Goal: Contribute content

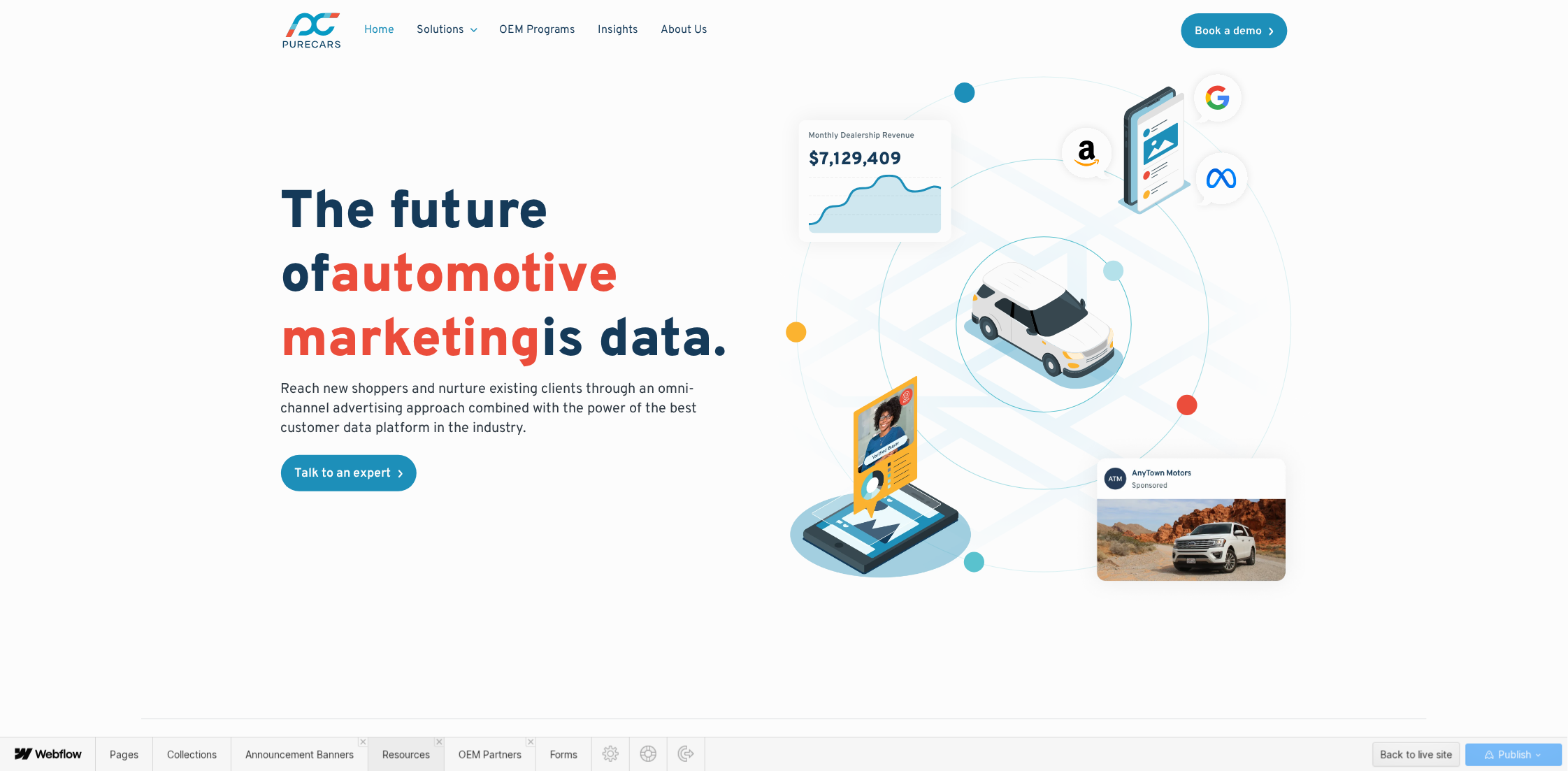
click at [403, 751] on span "Resources" at bounding box center [406, 755] width 48 height 12
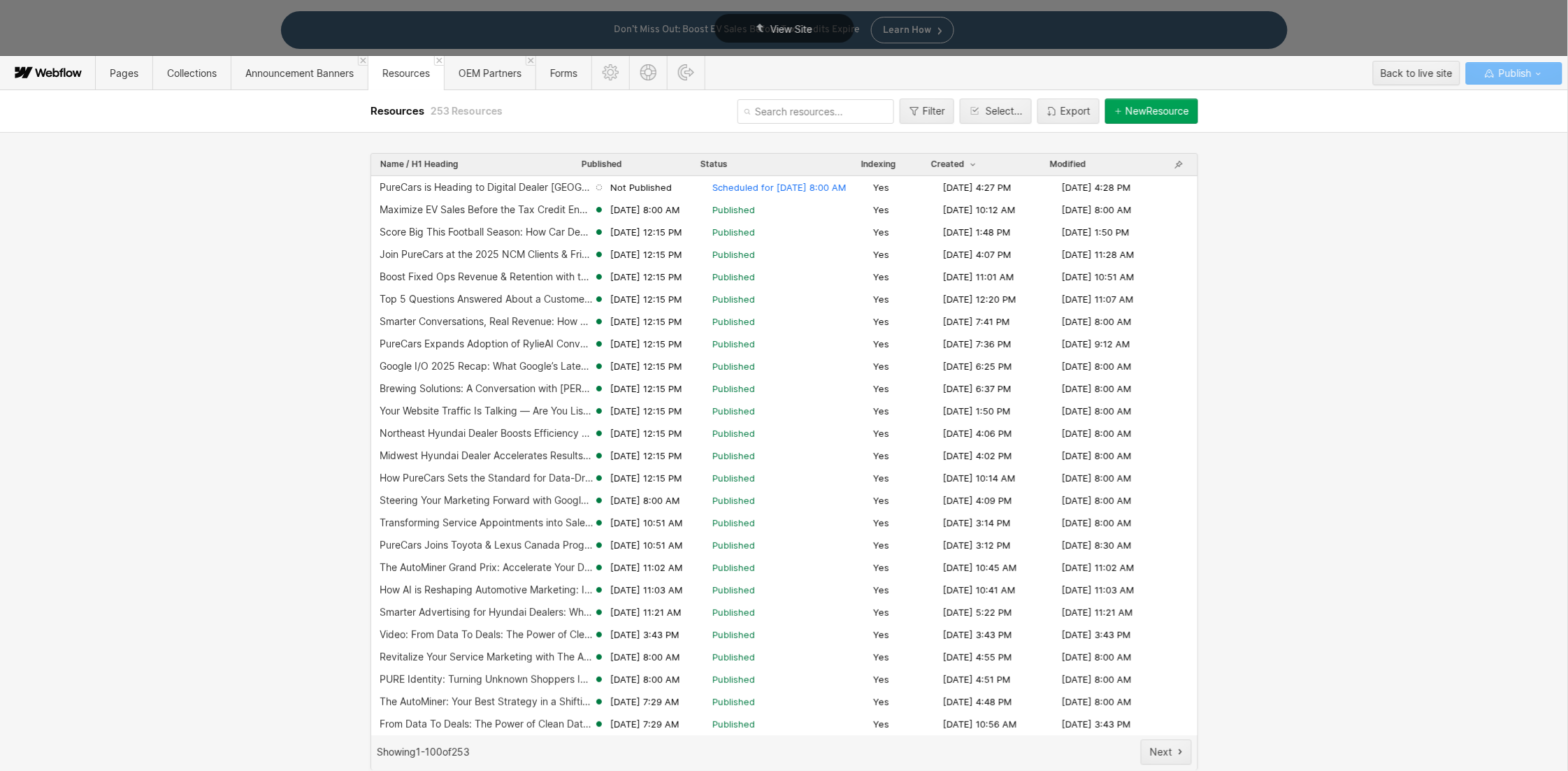
click at [1177, 116] on div "New Resource" at bounding box center [1157, 111] width 63 height 11
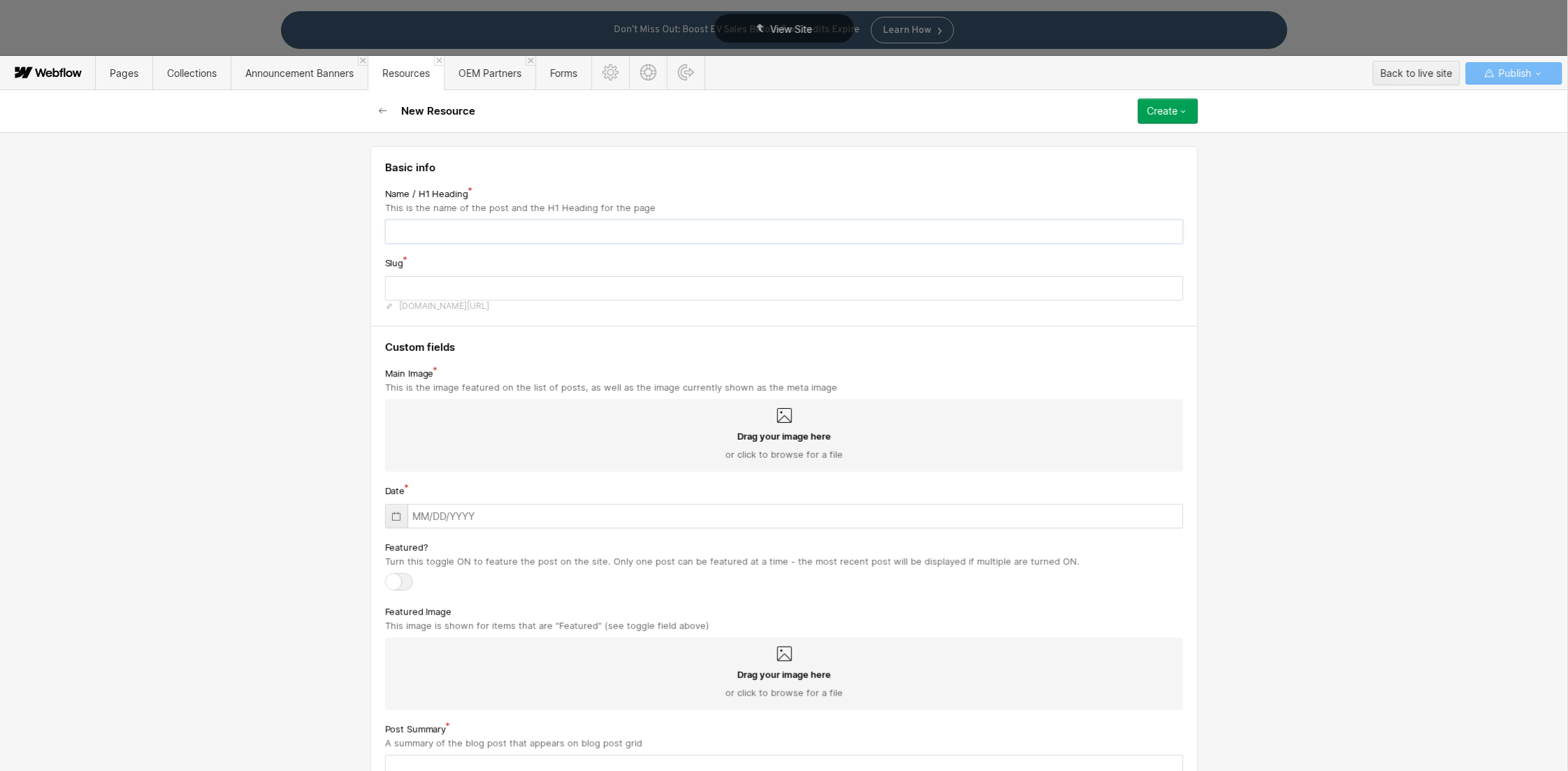
click at [411, 230] on input "text" at bounding box center [784, 231] width 798 height 24
paste input "Reach Beyond Your Current Customers with Conquest Market Data"
type input "Reach Beyond Your Current Customers with Conquest Market Data"
type input "reach-beyond-your-current-customers-with-conquest-market-data"
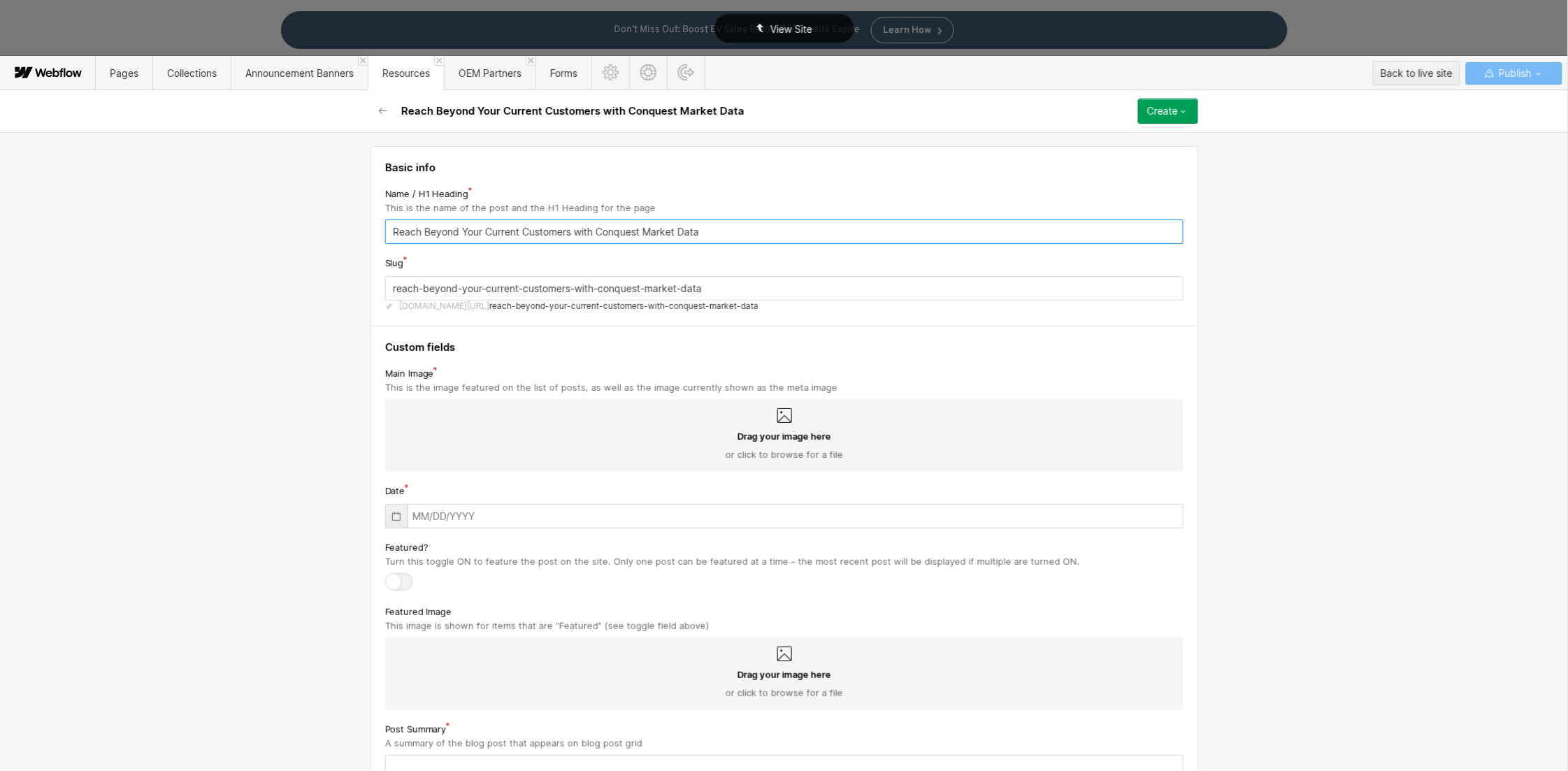
type input "Reach Beyond Your Current Customers with Conquest Market Data"
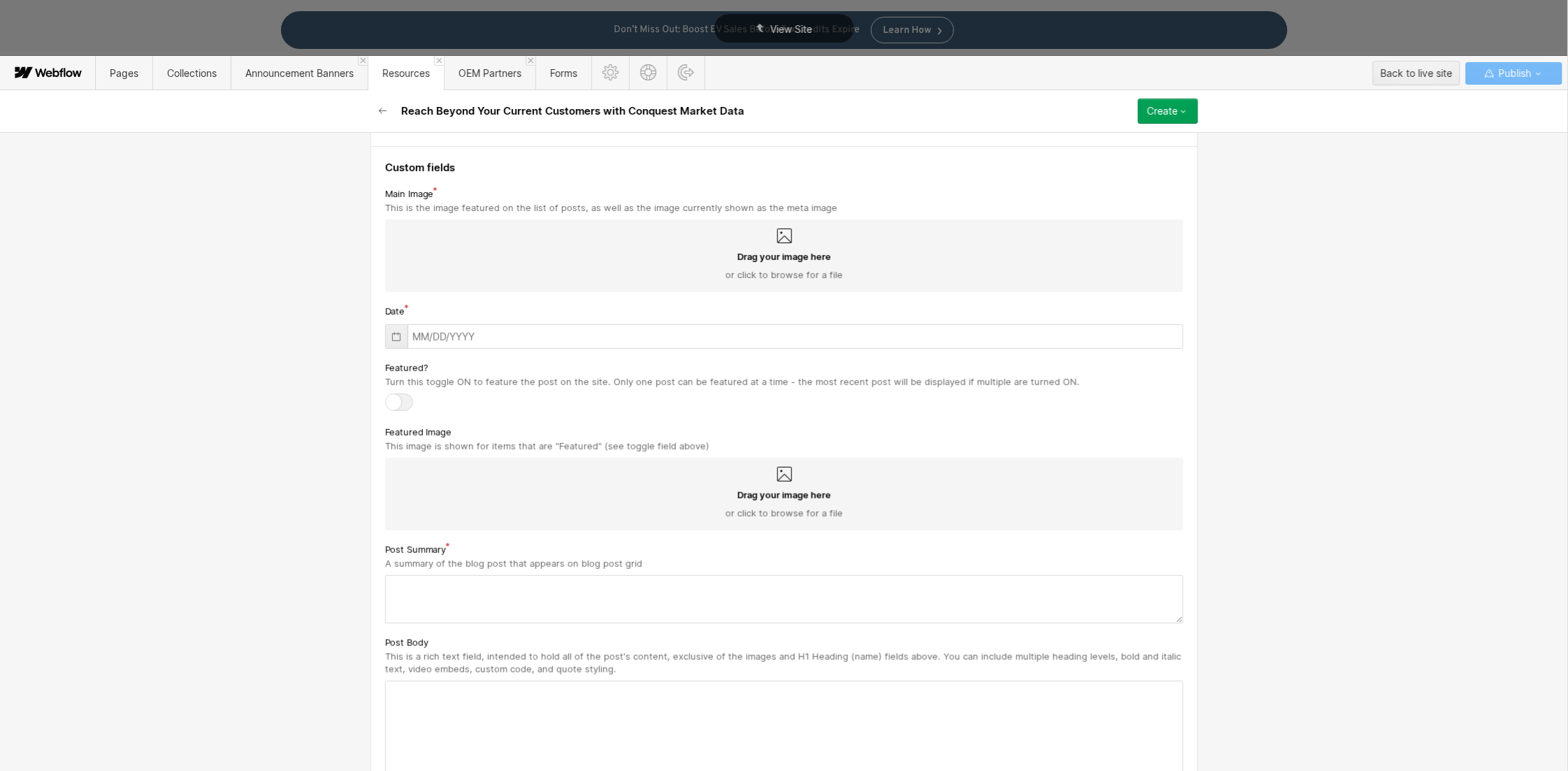
scroll to position [183, 0]
click at [425, 580] on textarea at bounding box center [784, 597] width 798 height 49
paste textarea "Growing your dealership doesn’t have to mean just selling to the same group of …"
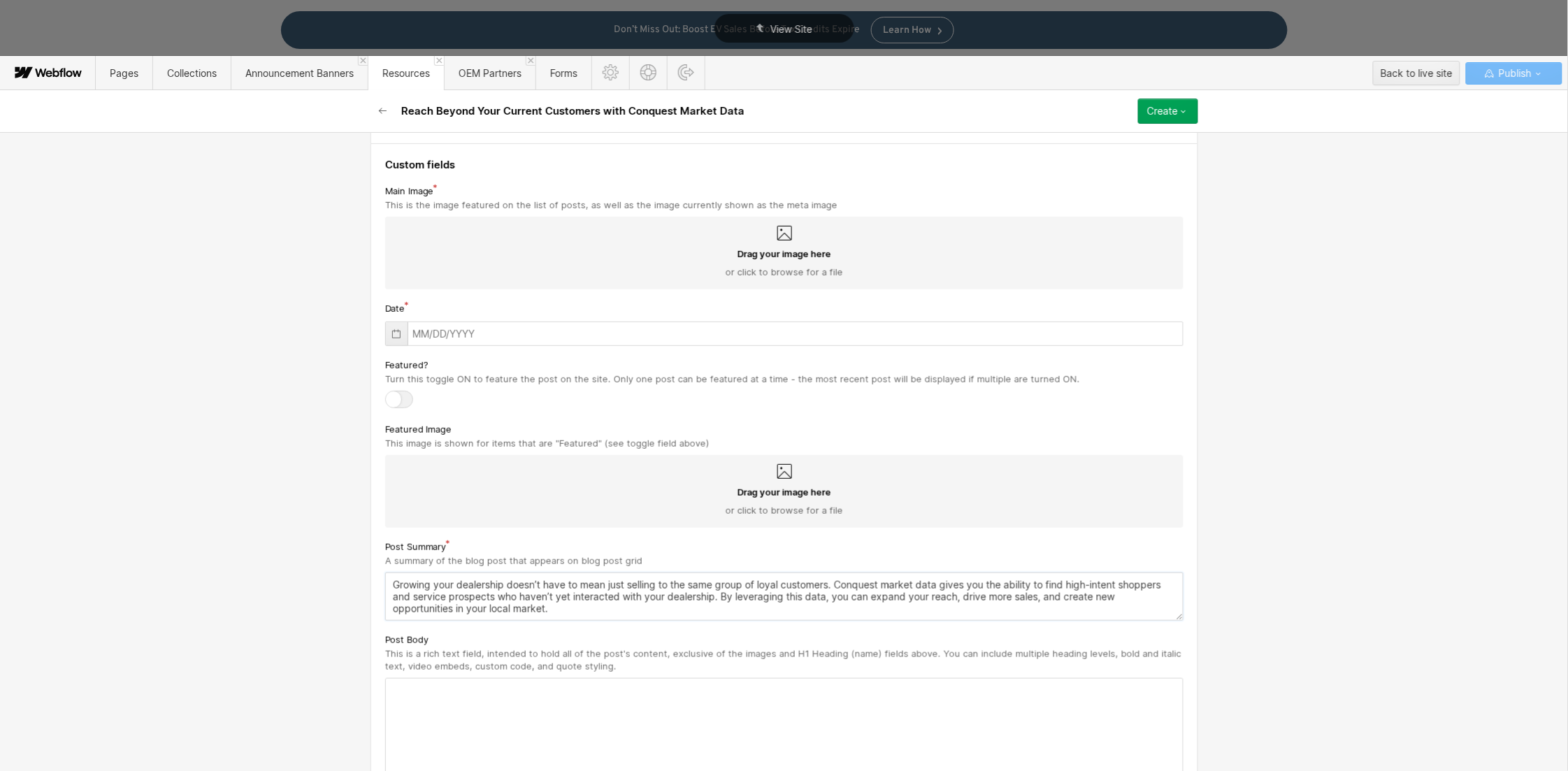
scroll to position [11, 0]
type textarea "Growing your dealership doesn’t have to mean just selling to the same group of …"
click at [475, 714] on div at bounding box center [784, 727] width 797 height 98
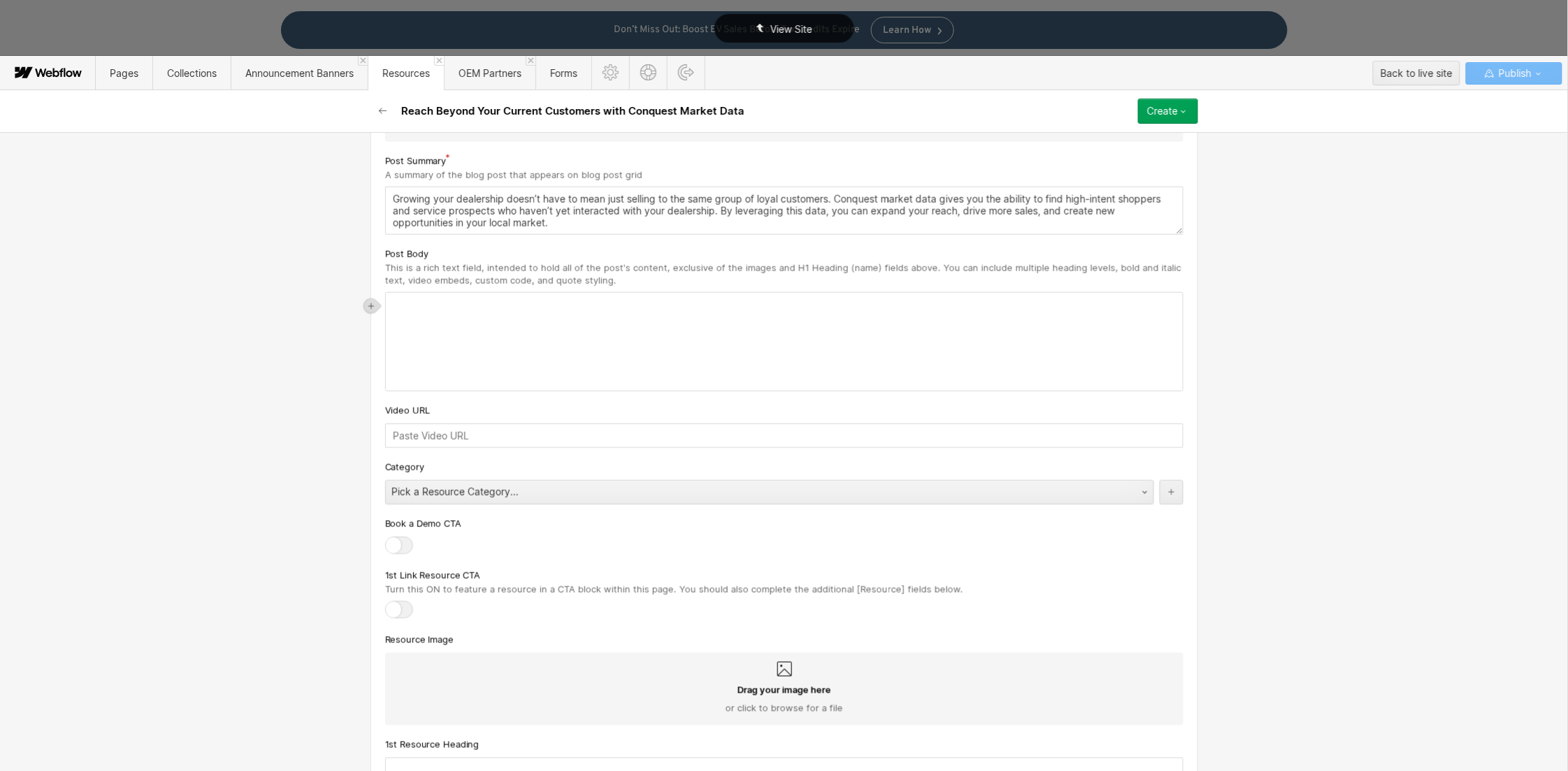
scroll to position [591, 0]
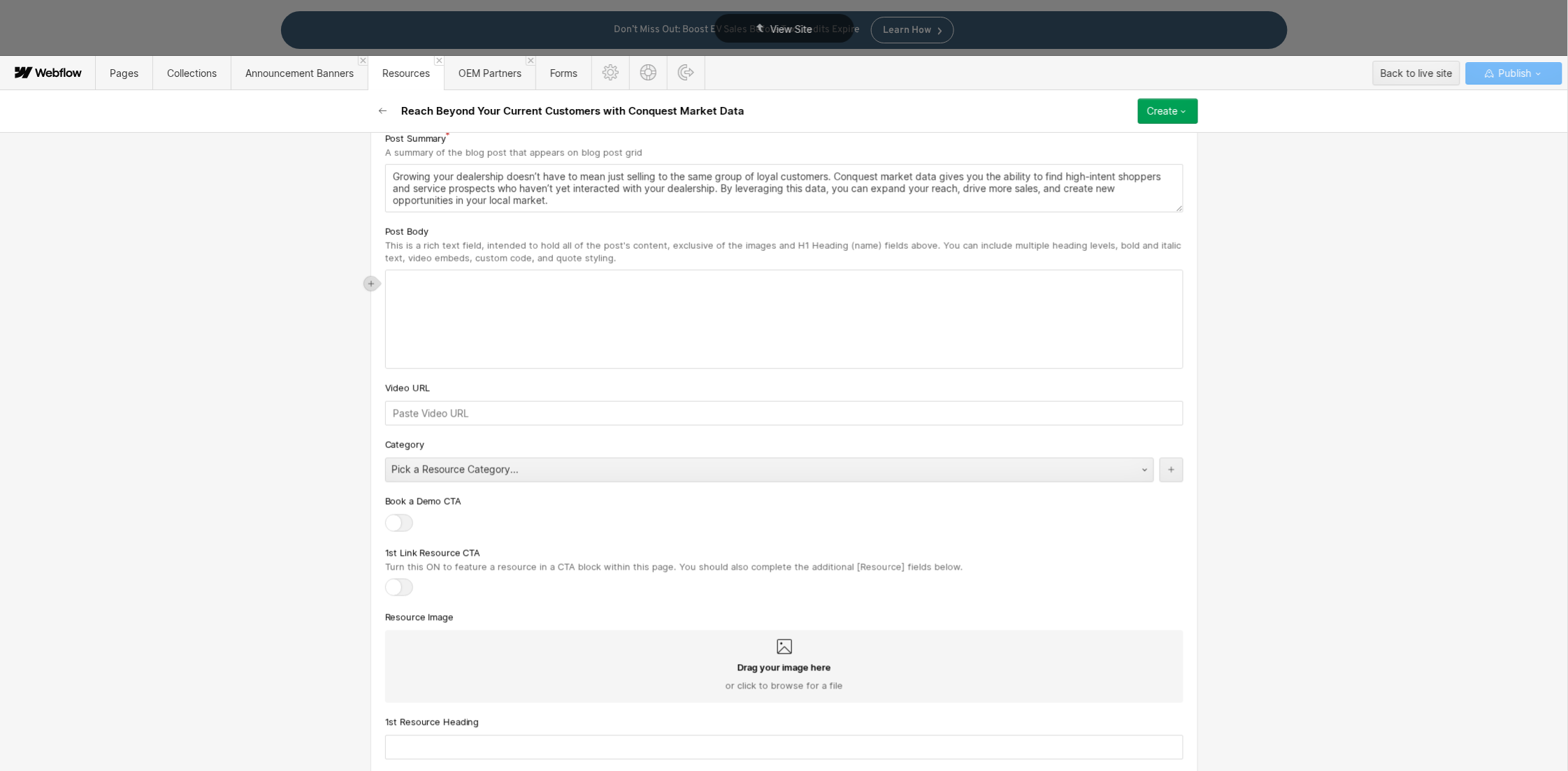
click at [418, 291] on div "‍" at bounding box center [784, 319] width 797 height 98
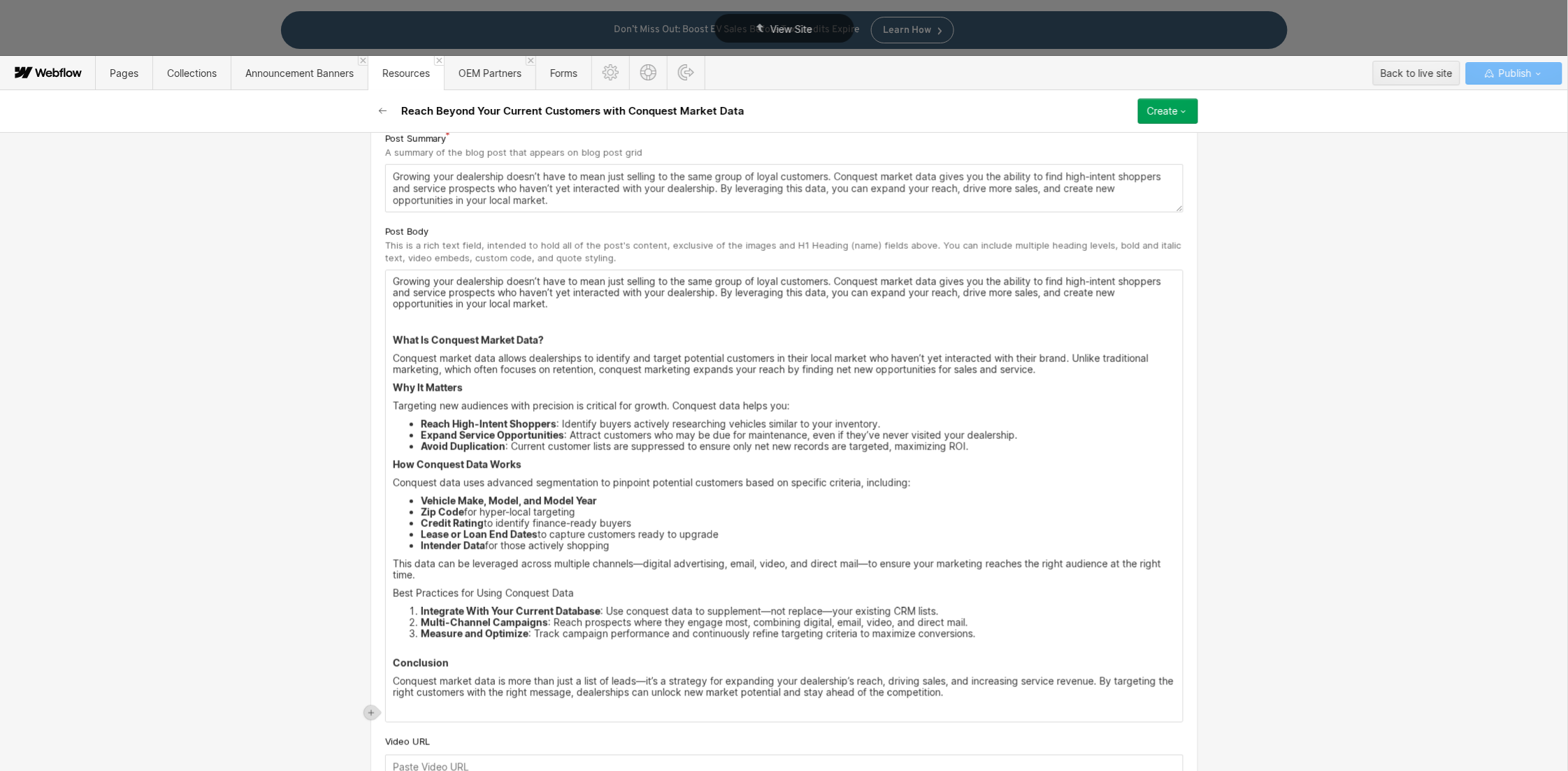
scroll to position [594, 0]
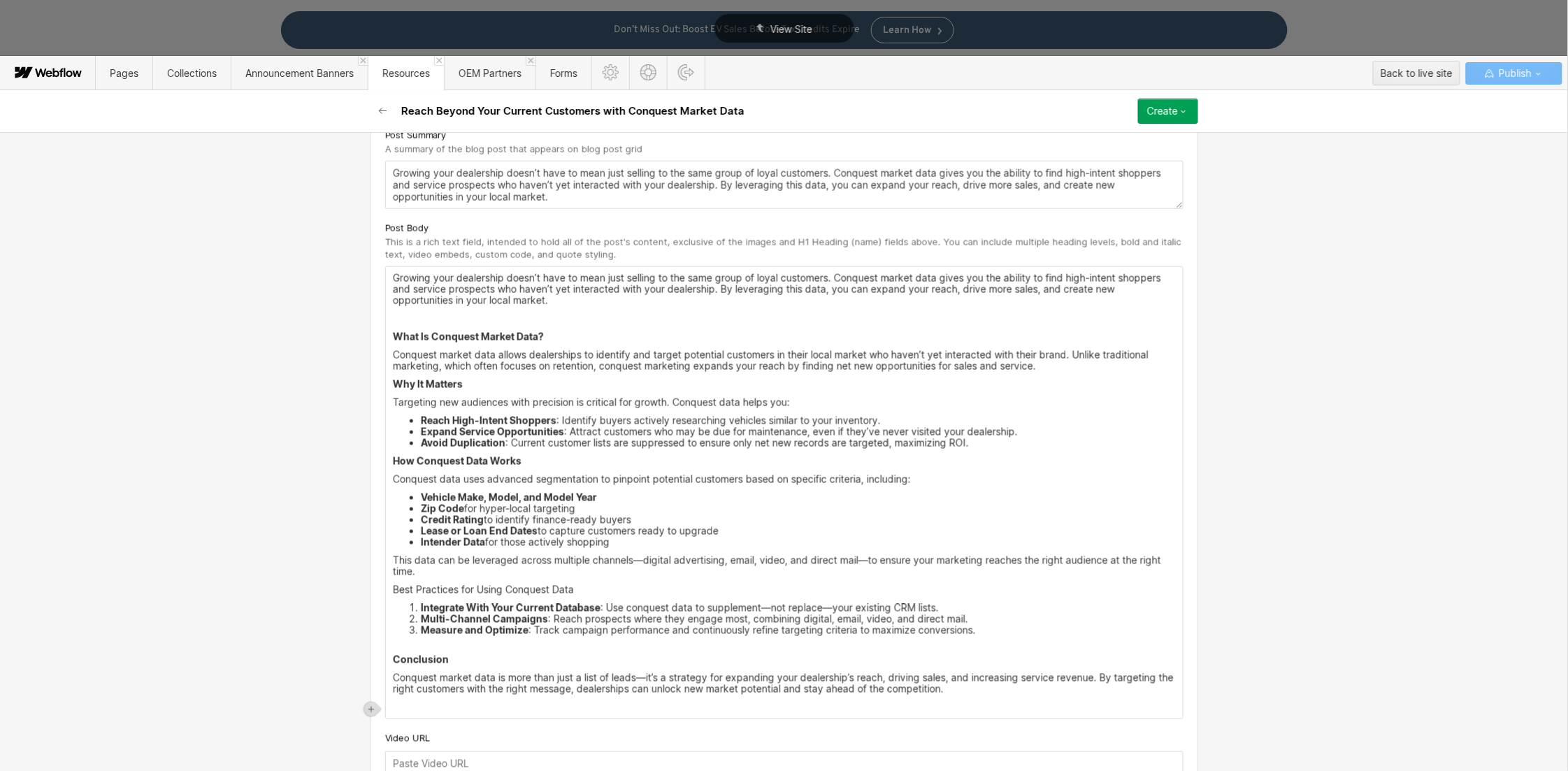
click at [439, 323] on p "‍" at bounding box center [784, 318] width 783 height 11
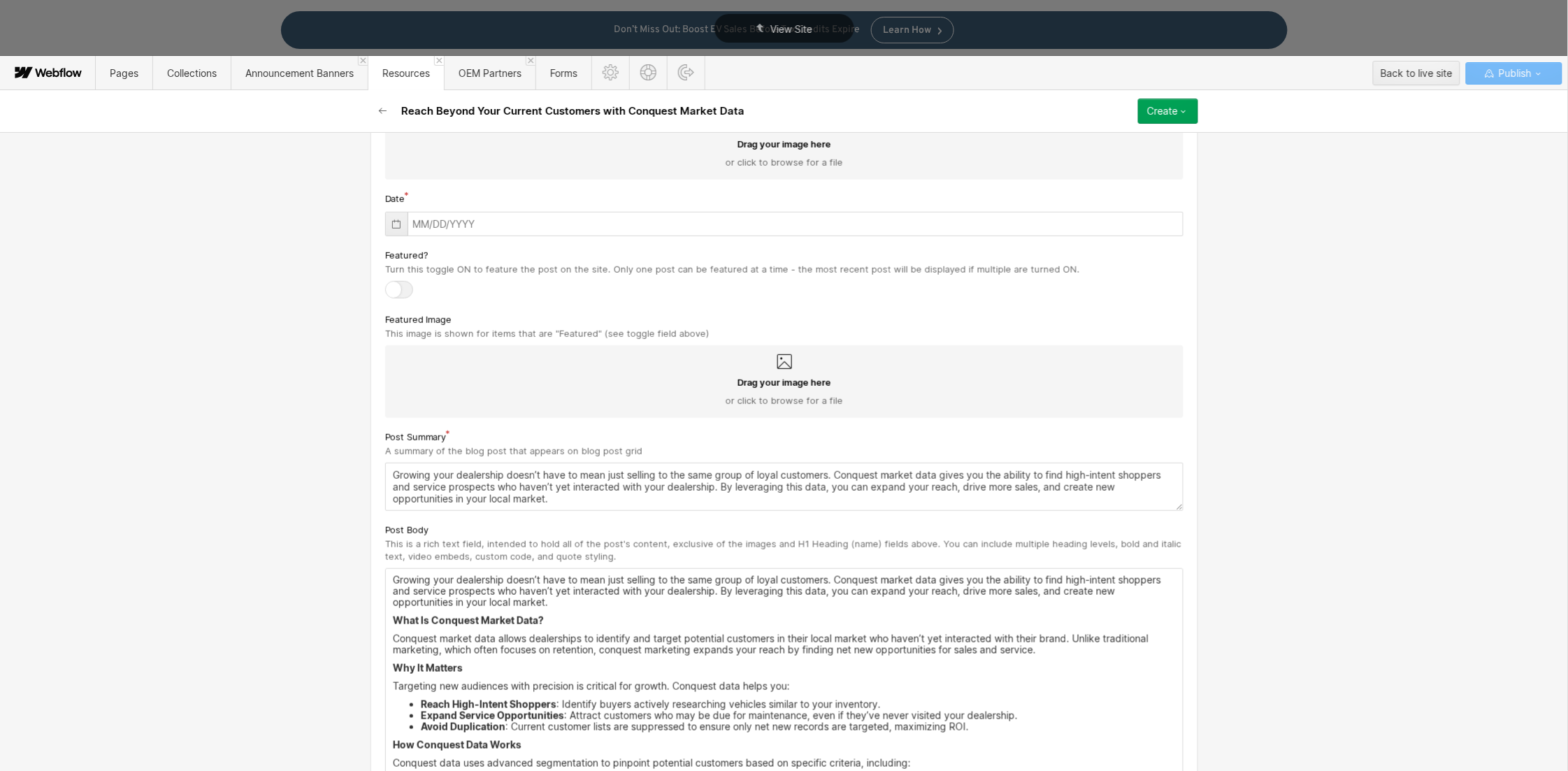
scroll to position [0, 0]
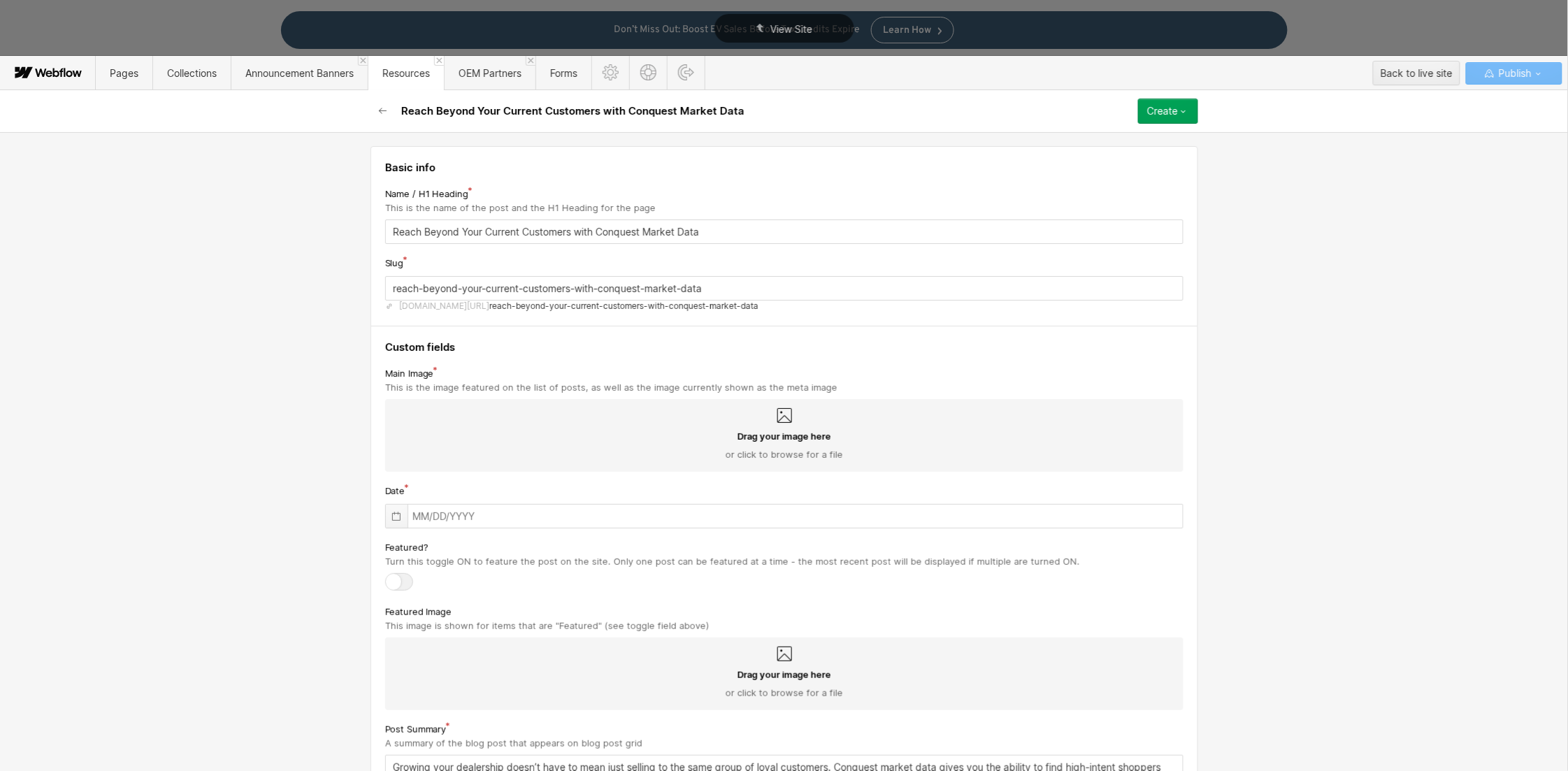
click at [395, 518] on icon at bounding box center [396, 516] width 11 height 11
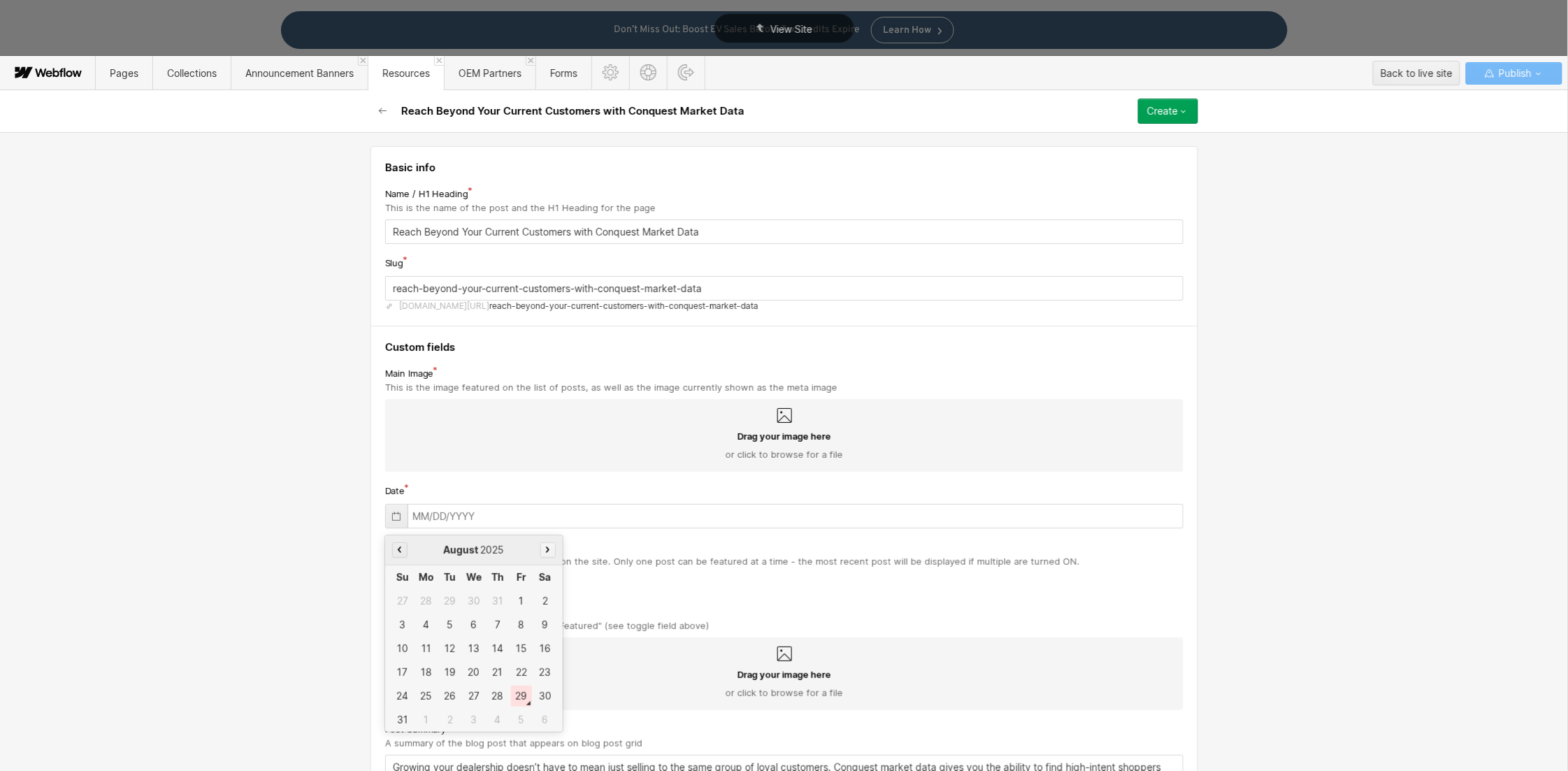
click at [544, 548] on button "button" at bounding box center [549, 550] width 16 height 16
click at [445, 651] on div "16" at bounding box center [450, 648] width 21 height 21
type input "[DATE]"
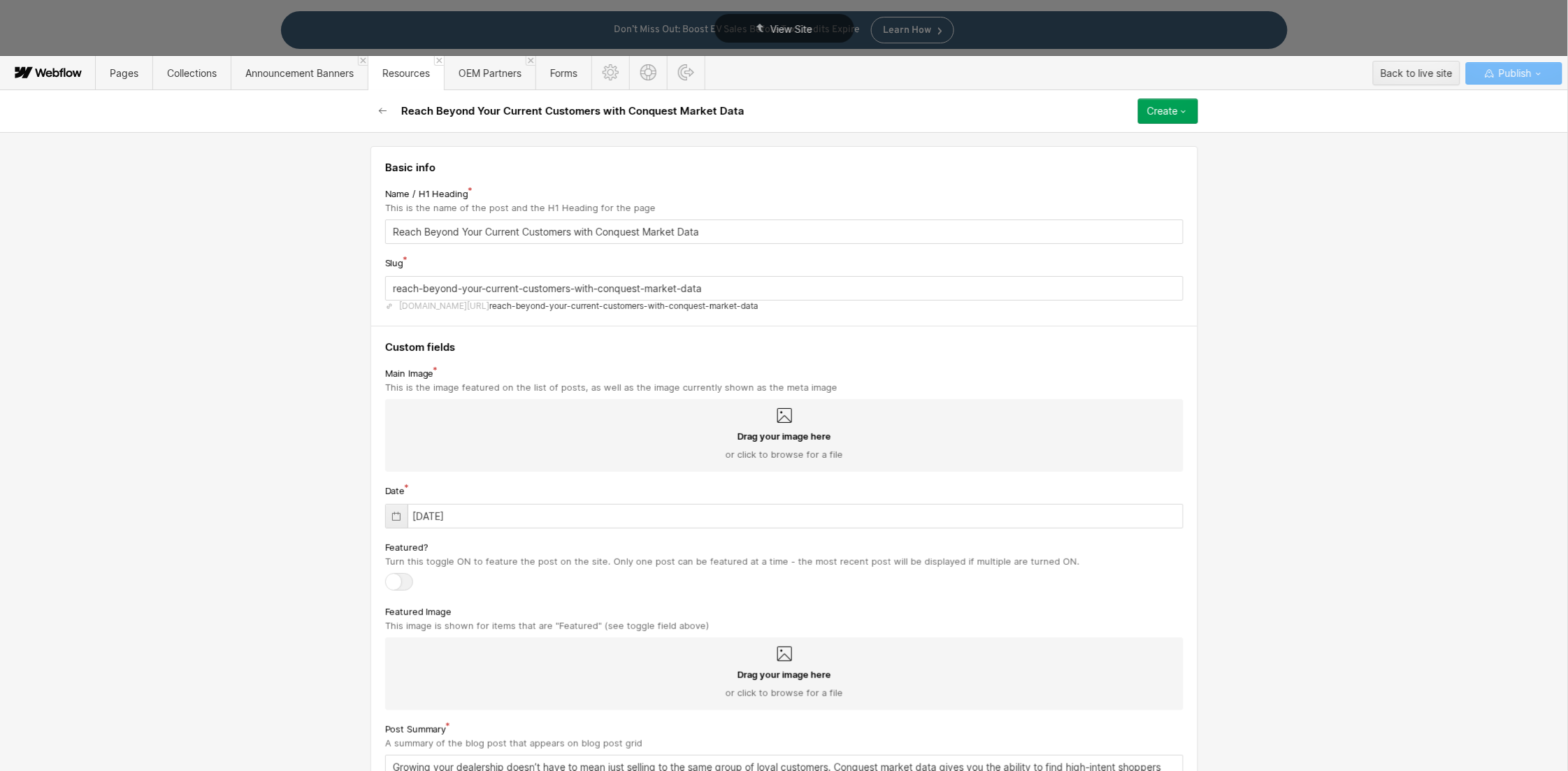
click at [401, 584] on div at bounding box center [399, 581] width 28 height 17
click at [0, 0] on input "checkbox" at bounding box center [0, 0] width 0 height 0
click at [1184, 109] on icon "button" at bounding box center [1183, 111] width 11 height 11
click at [1143, 142] on div "Save draft" at bounding box center [1129, 139] width 139 height 19
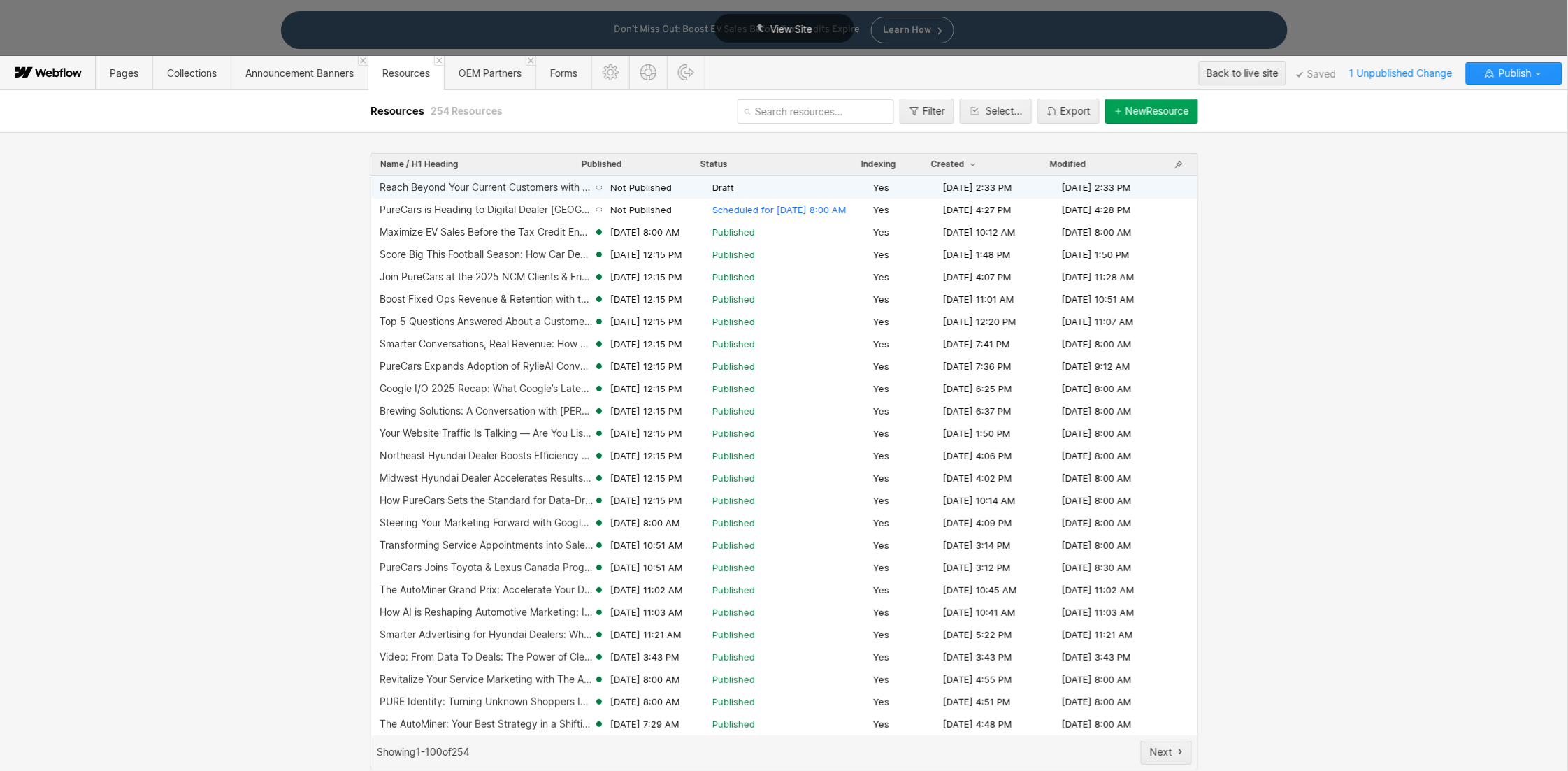
click at [771, 185] on span "Draft" at bounding box center [790, 187] width 155 height 13
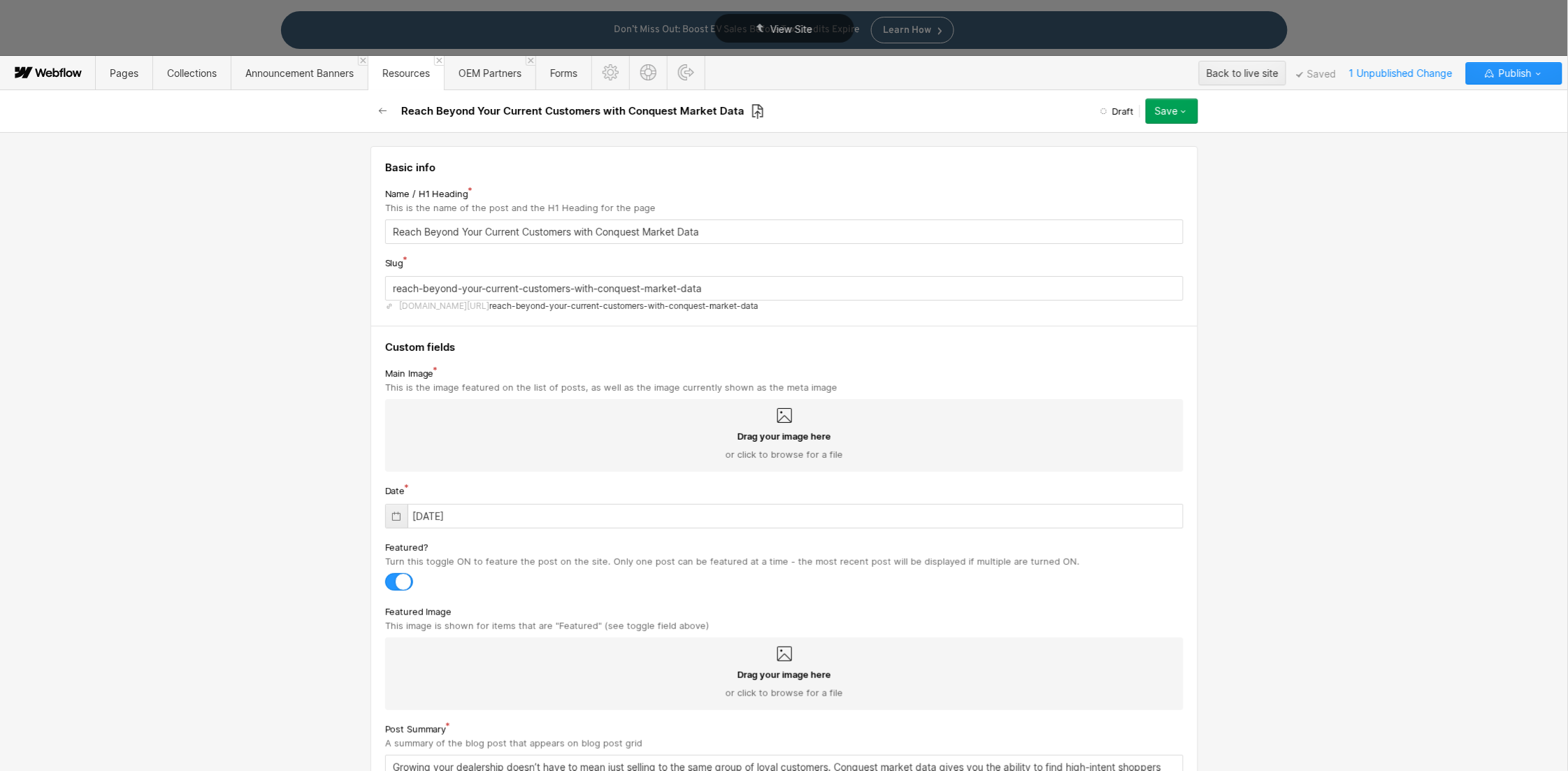
click at [754, 111] on icon at bounding box center [758, 111] width 11 height 15
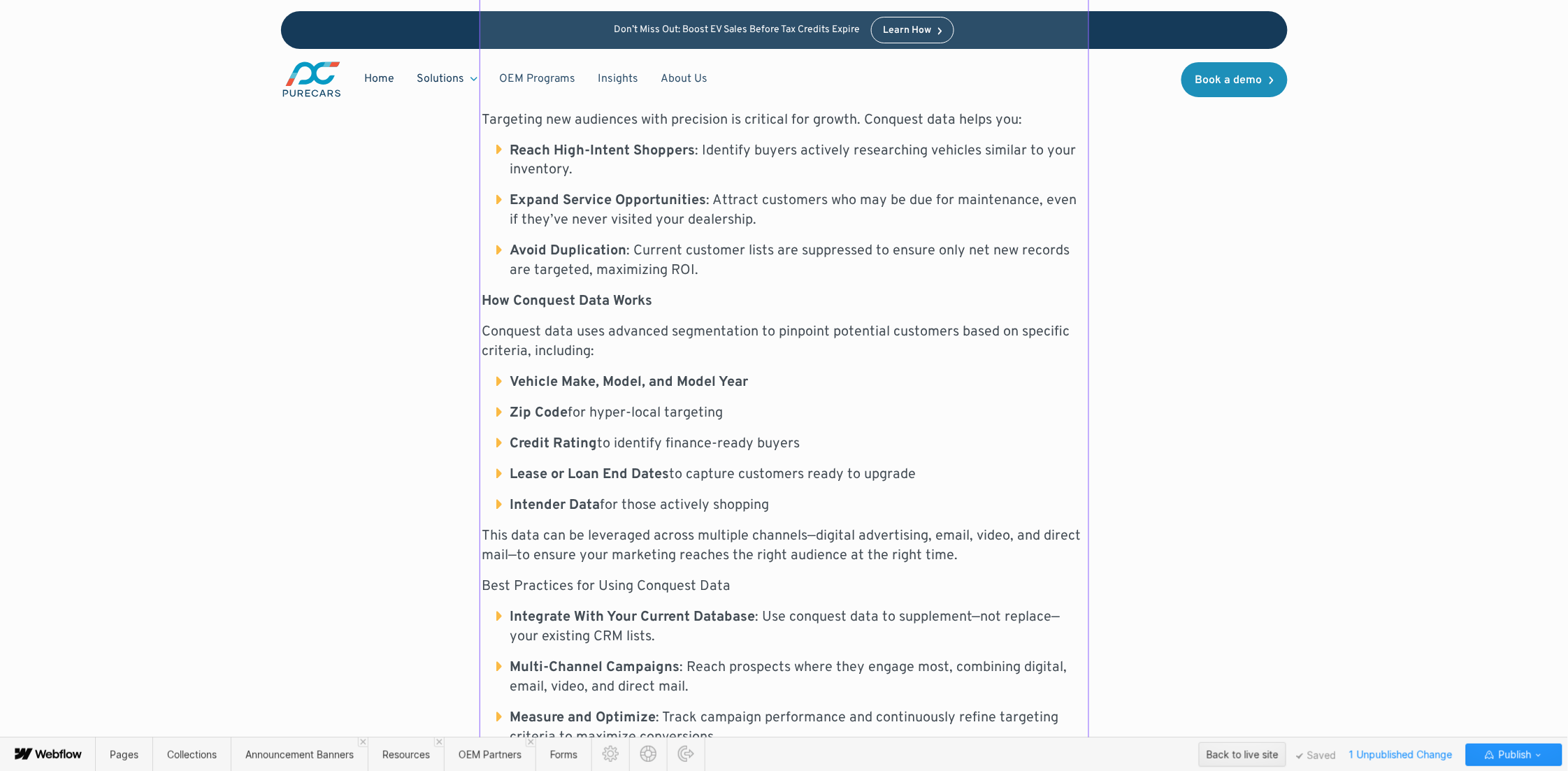
scroll to position [1392, 0]
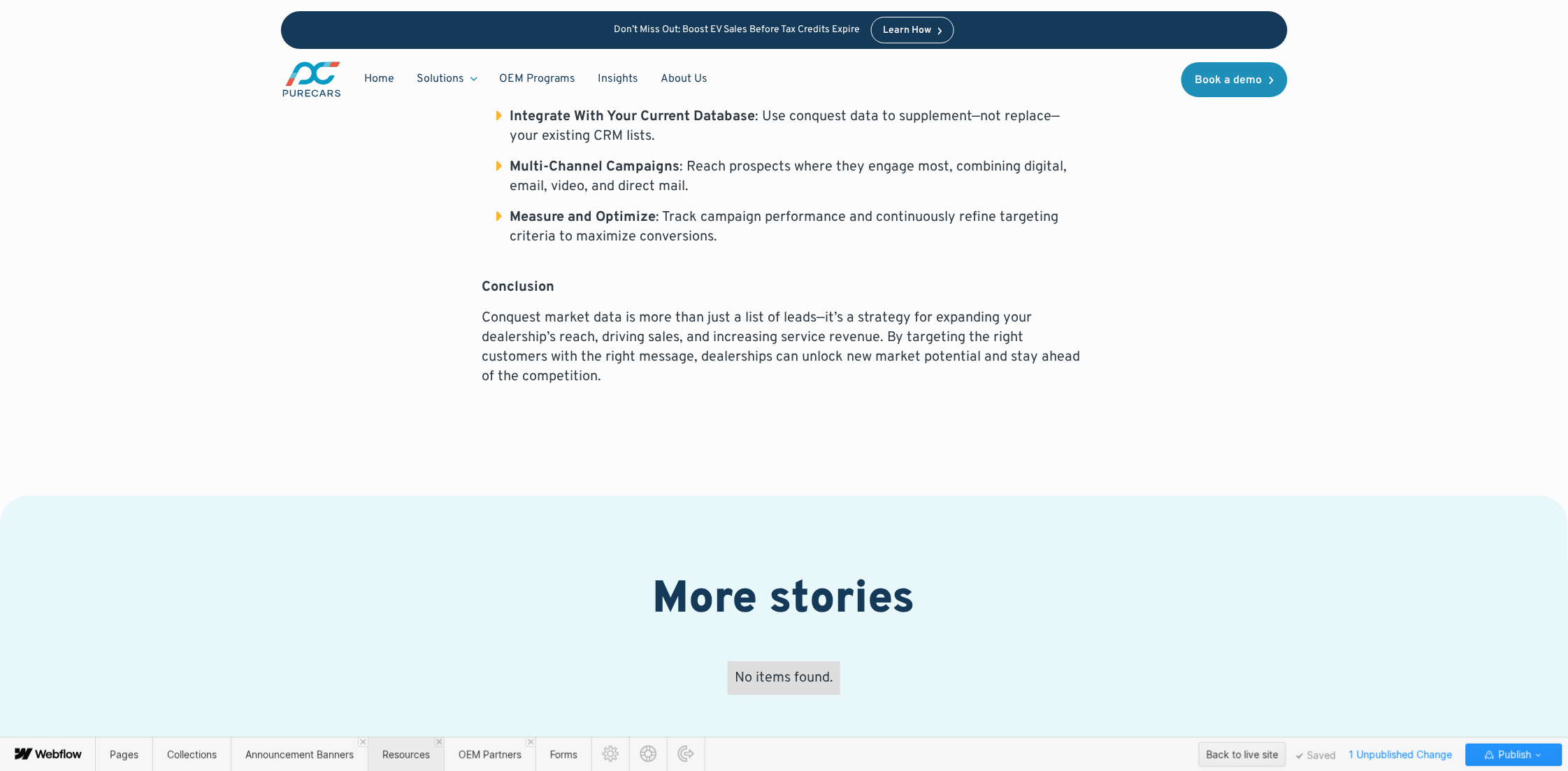
click at [403, 756] on span "Resources" at bounding box center [406, 755] width 48 height 12
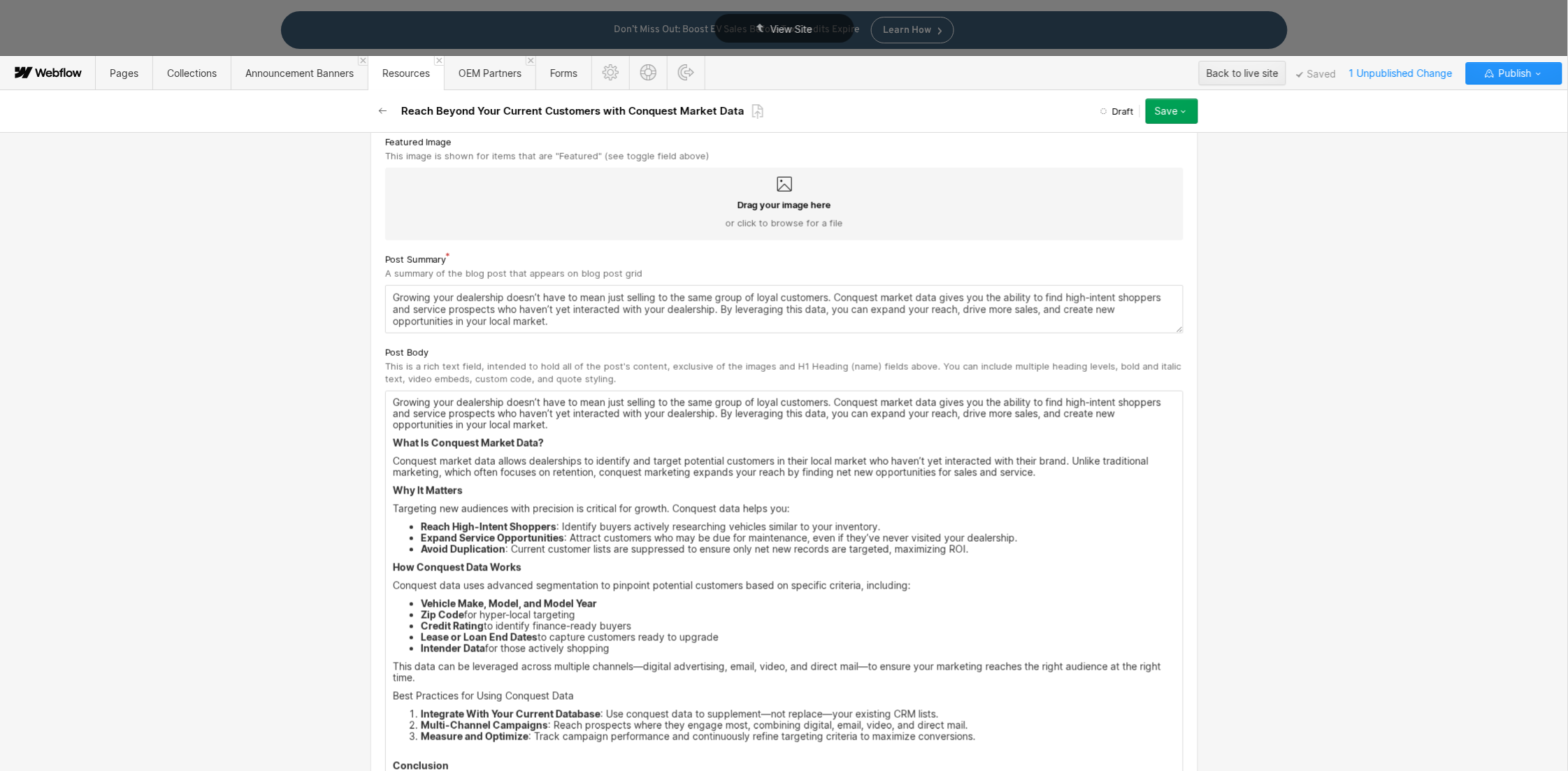
scroll to position [510, 0]
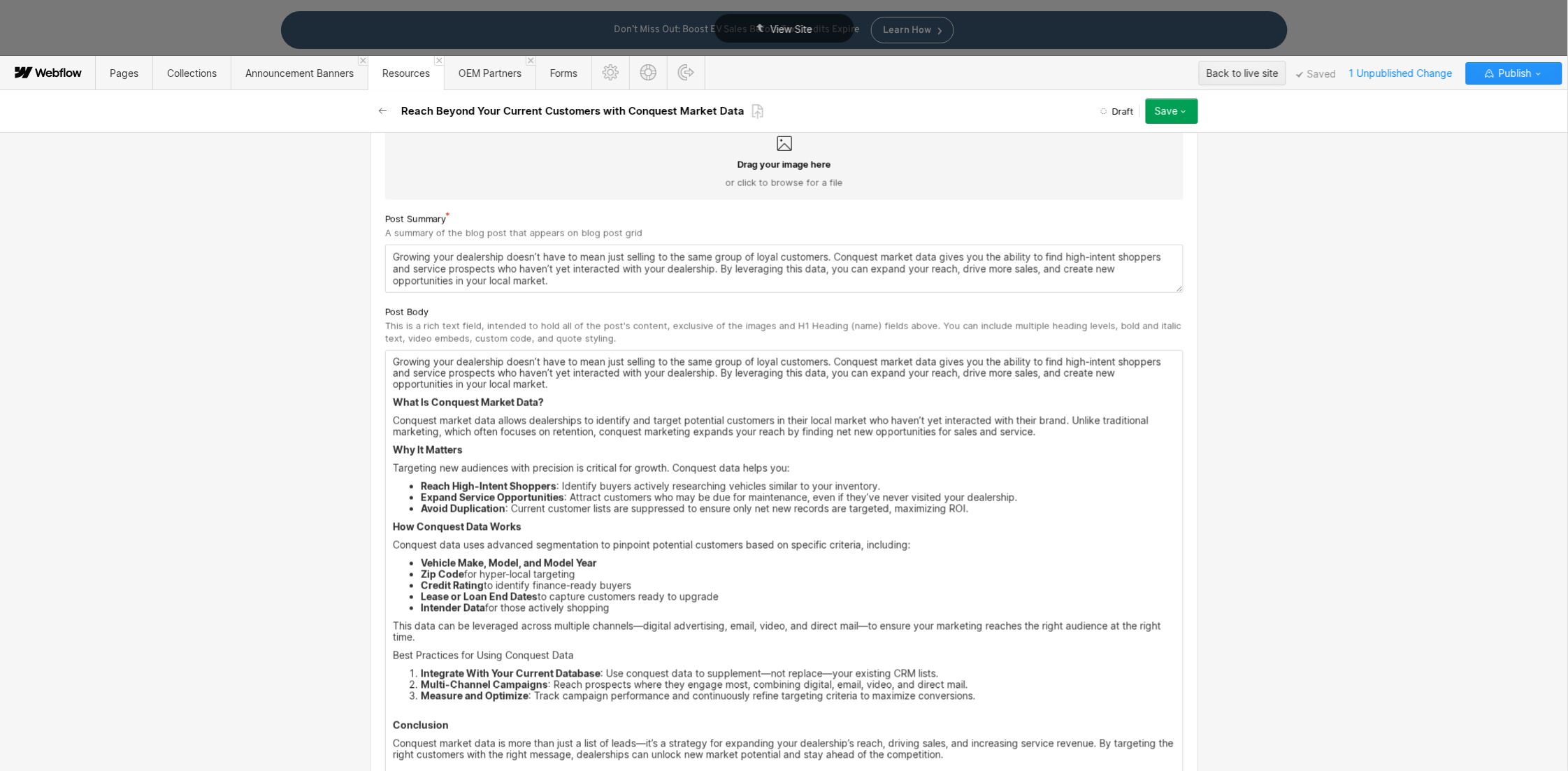
click at [477, 390] on p "Growing your dealership doesn’t have to mean just selling to the same group of …" at bounding box center [784, 373] width 783 height 34
drag, startPoint x: 561, startPoint y: 401, endPoint x: 386, endPoint y: 404, distance: 175.0
click at [386, 403] on div "Growing your dealership doesn’t have to mean just selling to the same group of …" at bounding box center [784, 567] width 797 height 433
click at [591, 378] on div at bounding box center [584, 380] width 27 height 22
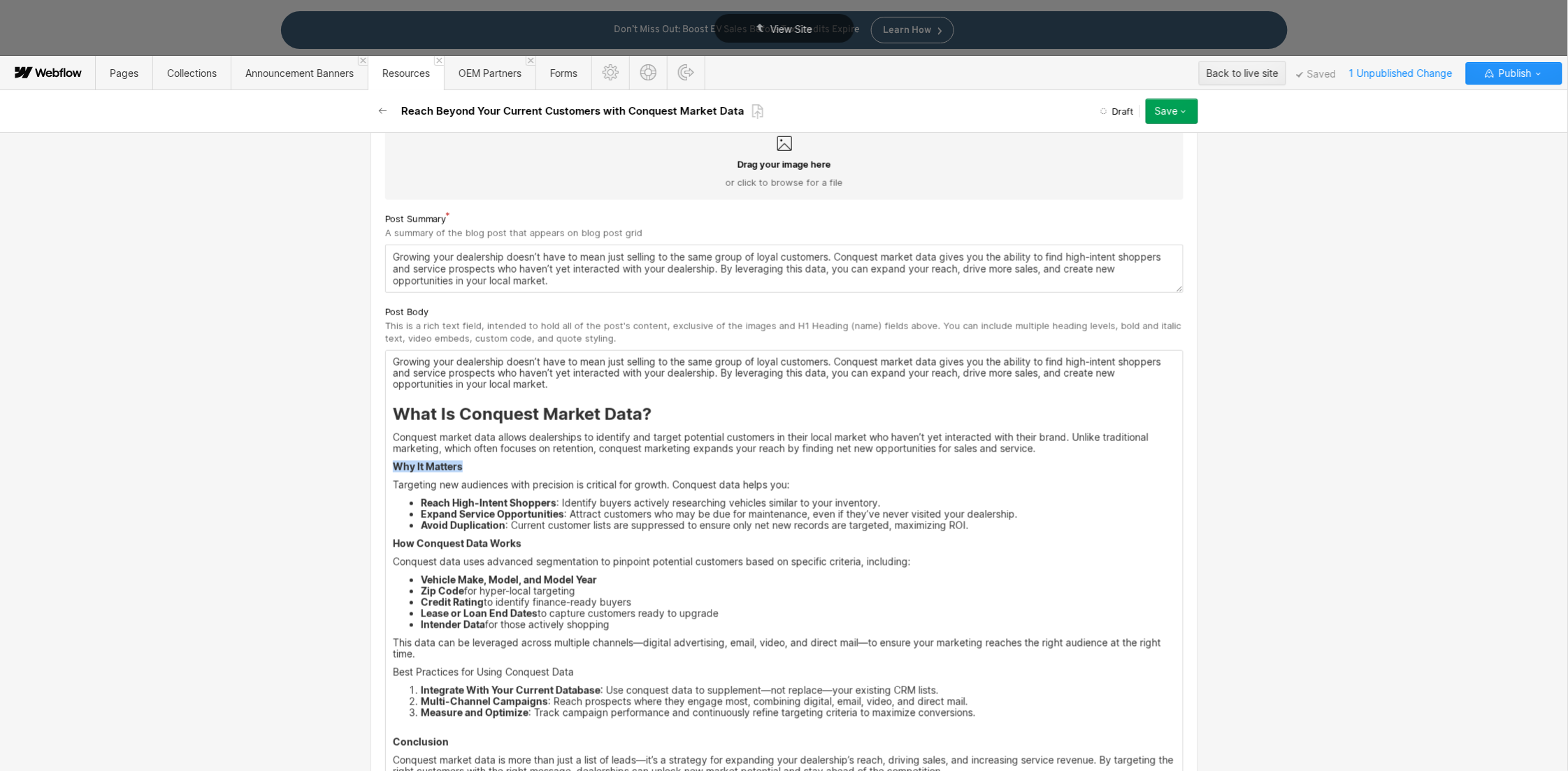
drag, startPoint x: 423, startPoint y: 471, endPoint x: 381, endPoint y: 465, distance: 42.4
click at [583, 442] on div at bounding box center [584, 444] width 27 height 22
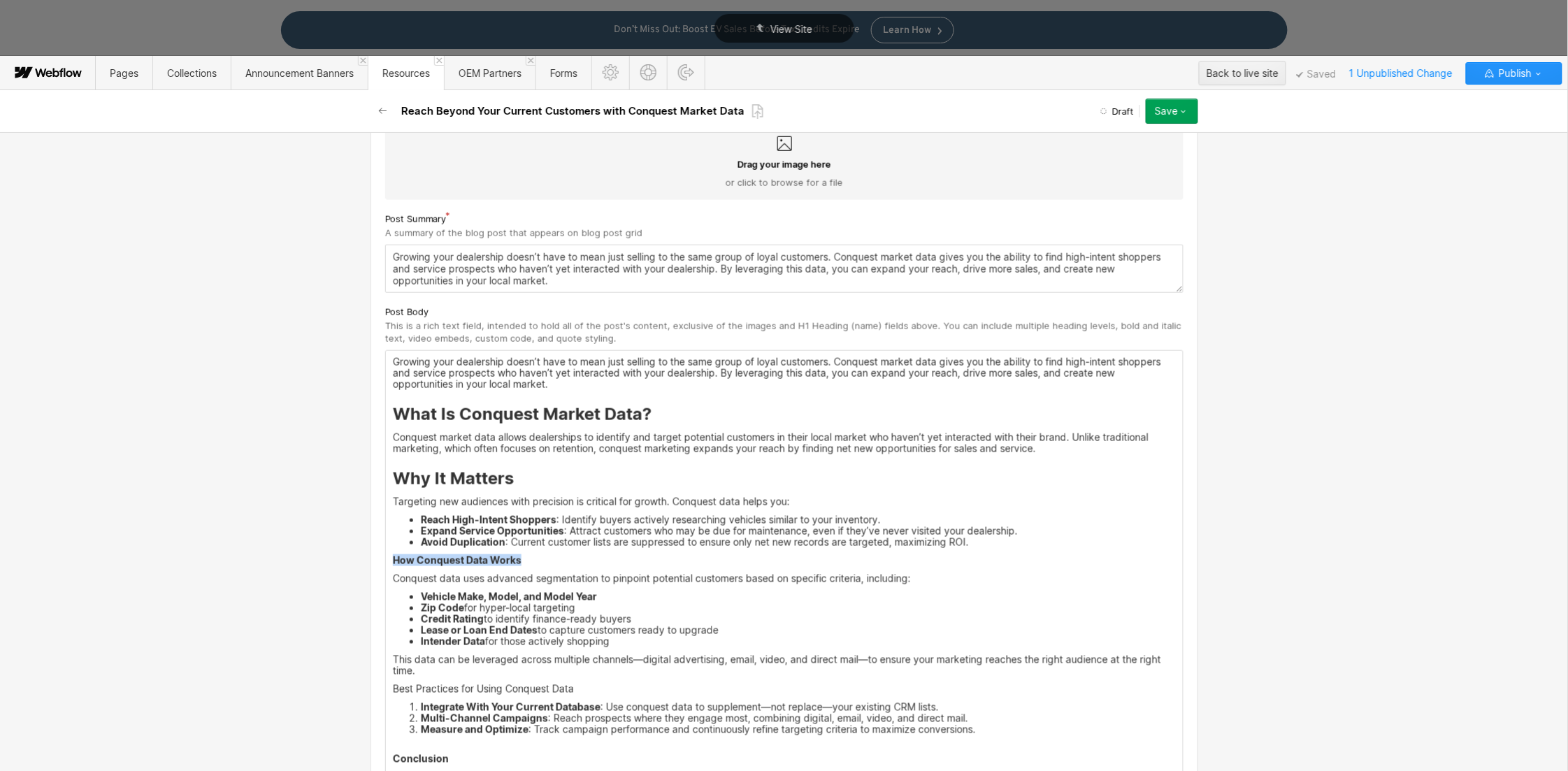
drag, startPoint x: 529, startPoint y: 562, endPoint x: 370, endPoint y: 553, distance: 159.3
click at [355, 556] on div "Basic info Name / H1 Heading This is the name of the post and the H1 Heading fo…" at bounding box center [784, 450] width 1568 height 638
click at [580, 538] on div at bounding box center [584, 538] width 27 height 22
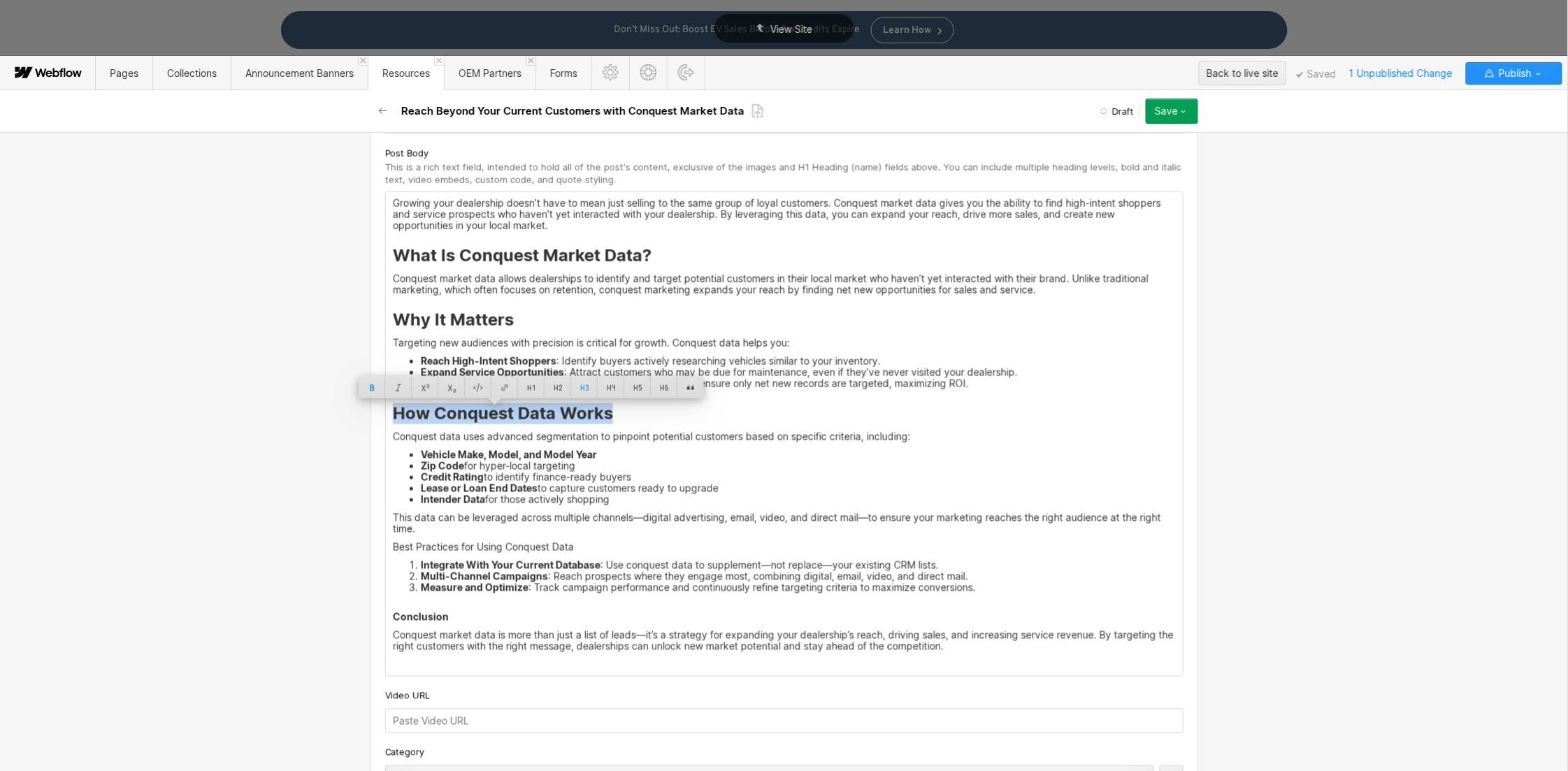
scroll to position [706, 0]
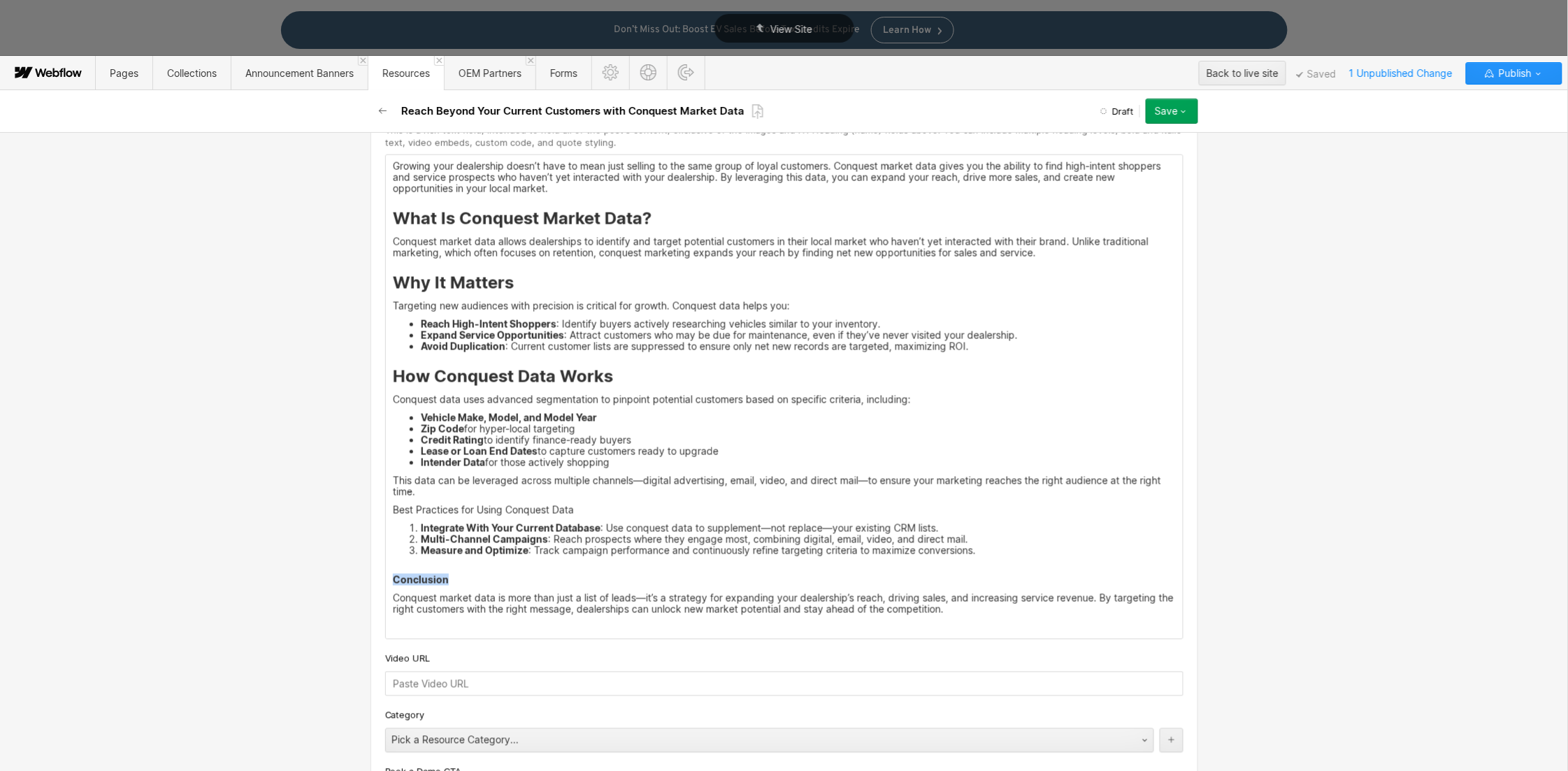
drag, startPoint x: 439, startPoint y: 578, endPoint x: 374, endPoint y: 580, distance: 65.0
click at [374, 580] on div "Custom fields Main Image This is the image featured on the list of posts, as we…" at bounding box center [784, 615] width 828 height 1989
click at [580, 556] on div at bounding box center [584, 558] width 27 height 22
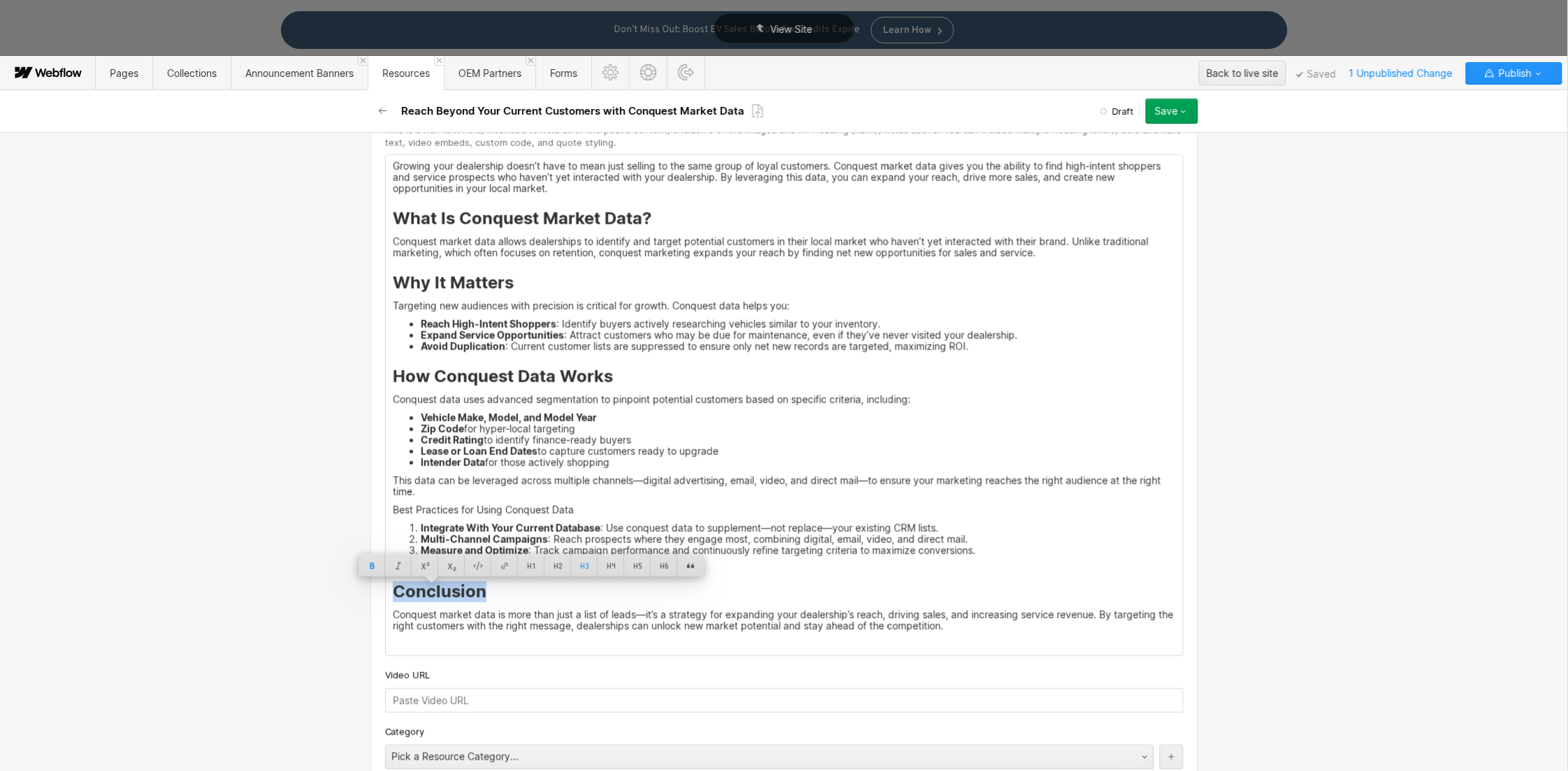
click at [553, 599] on h3 "Conclusion" at bounding box center [784, 592] width 783 height 21
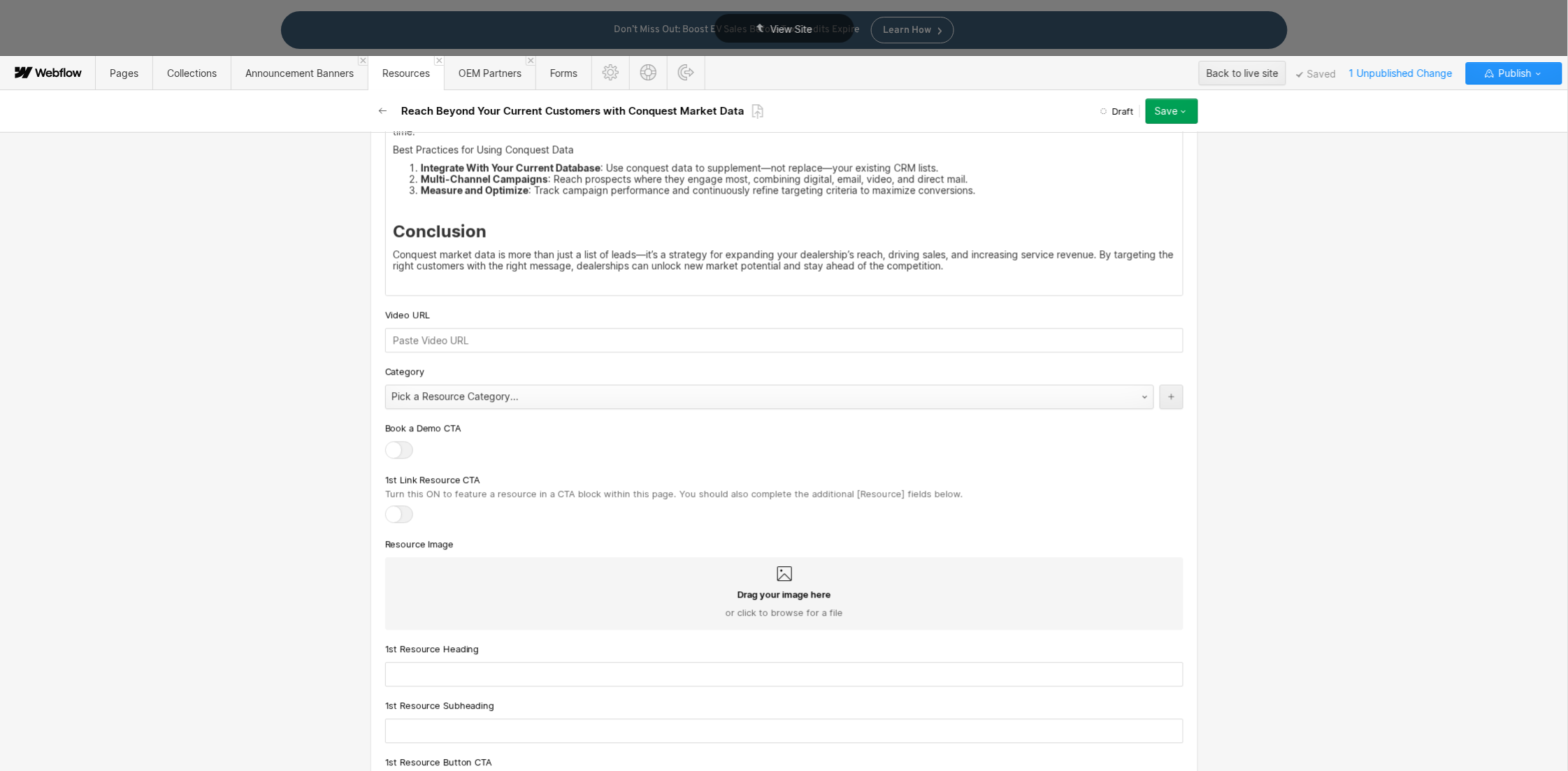
click at [512, 403] on div "Custom fields Main Image This is the image featured on the list of posts, as we…" at bounding box center [784, 263] width 828 height 2005
click at [512, 402] on div "Pick a Resource Category..." at bounding box center [755, 397] width 739 height 23
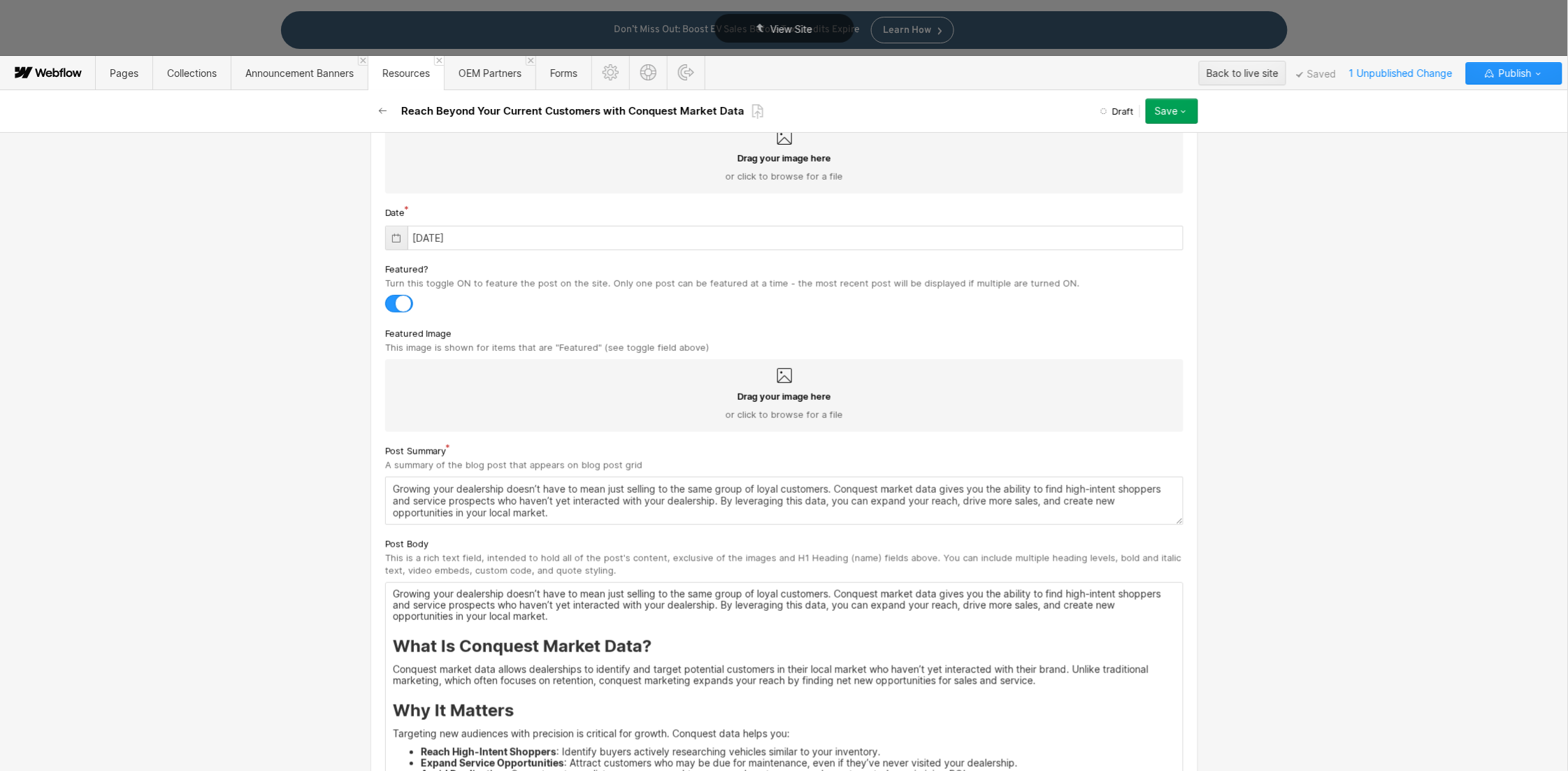
scroll to position [0, 0]
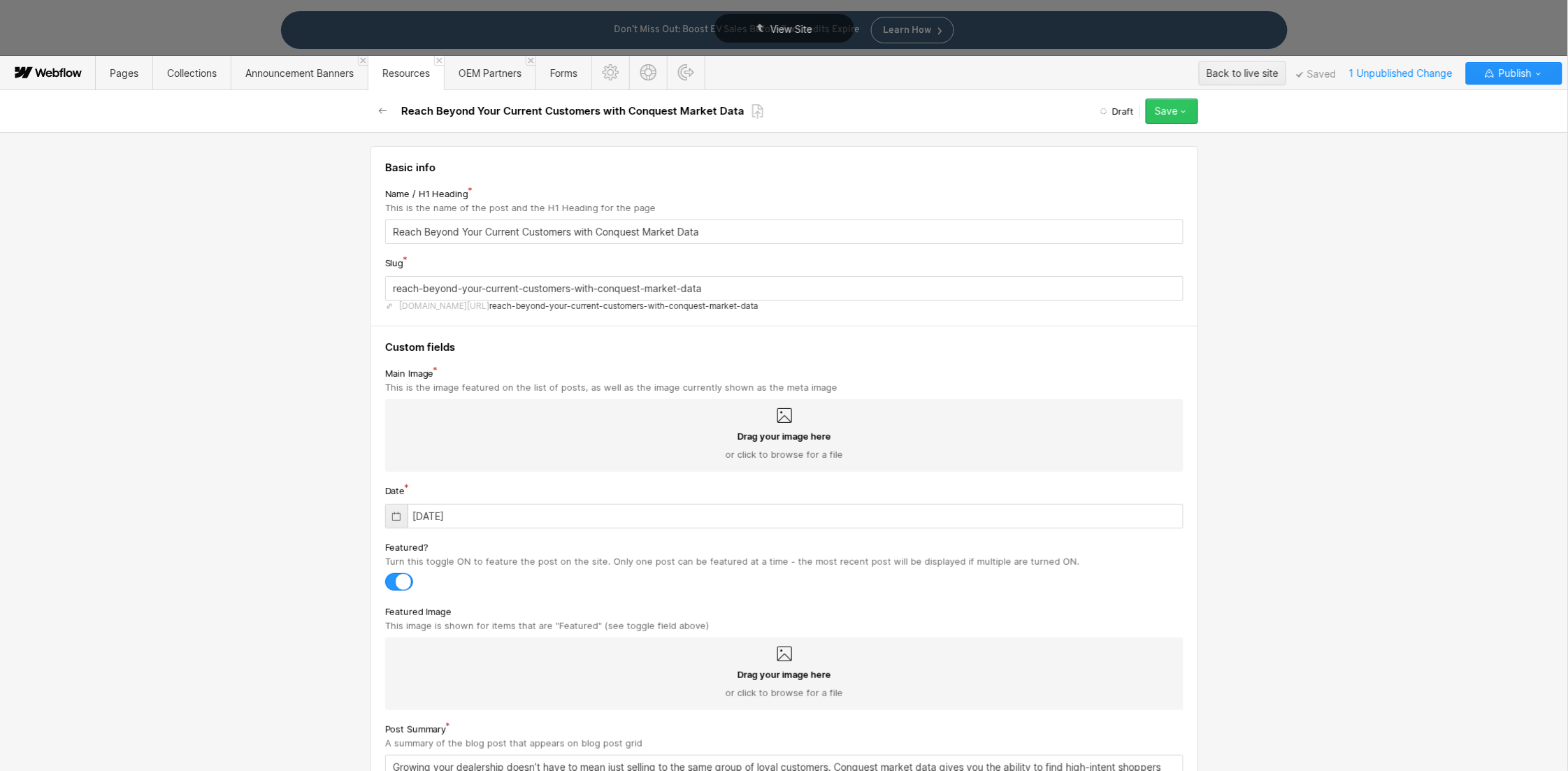
click at [1193, 109] on button "Save" at bounding box center [1172, 111] width 52 height 25
click at [1135, 142] on div "Save draft" at bounding box center [1129, 139] width 139 height 19
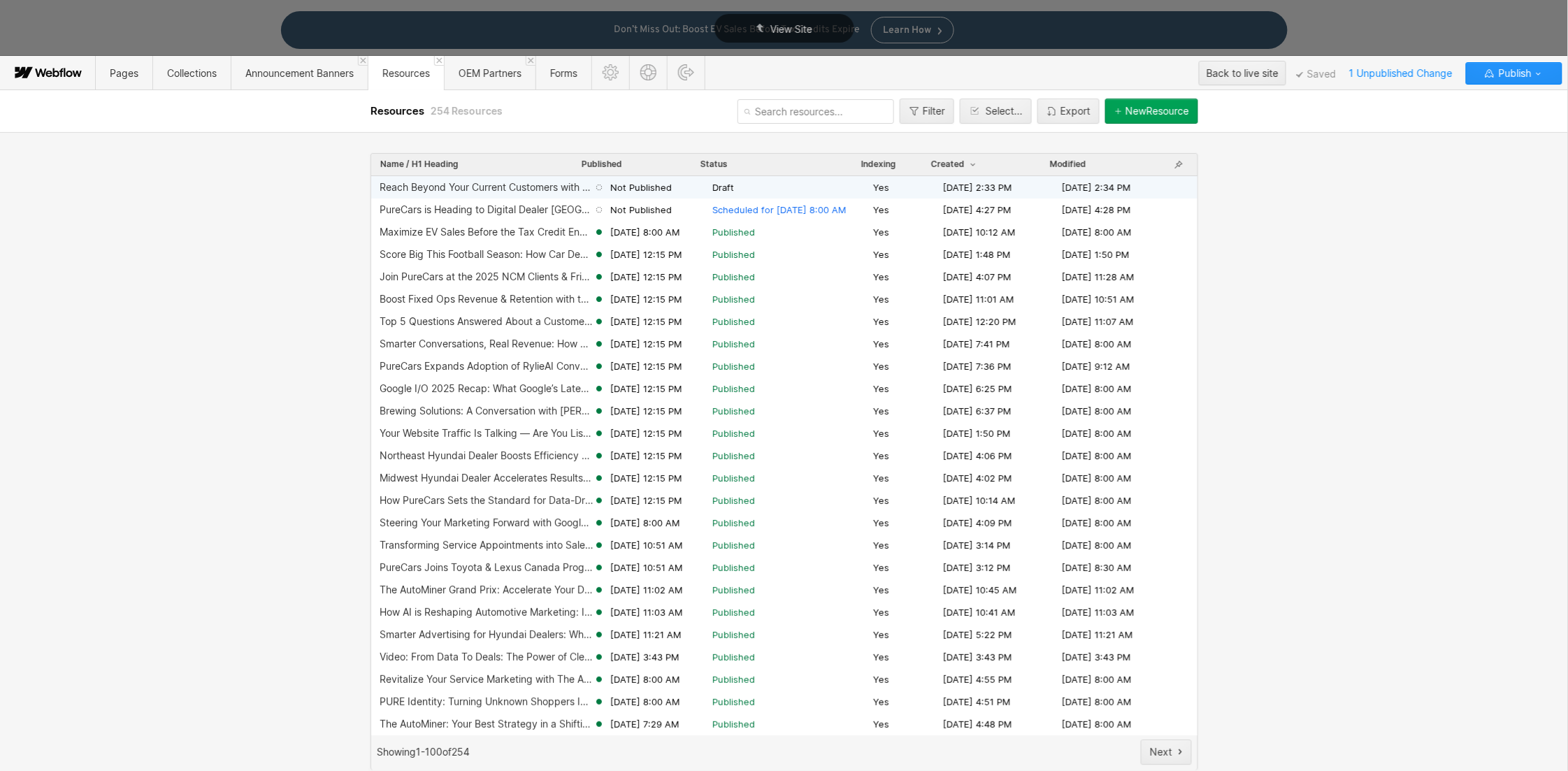
click at [756, 189] on span "Draft" at bounding box center [790, 187] width 155 height 13
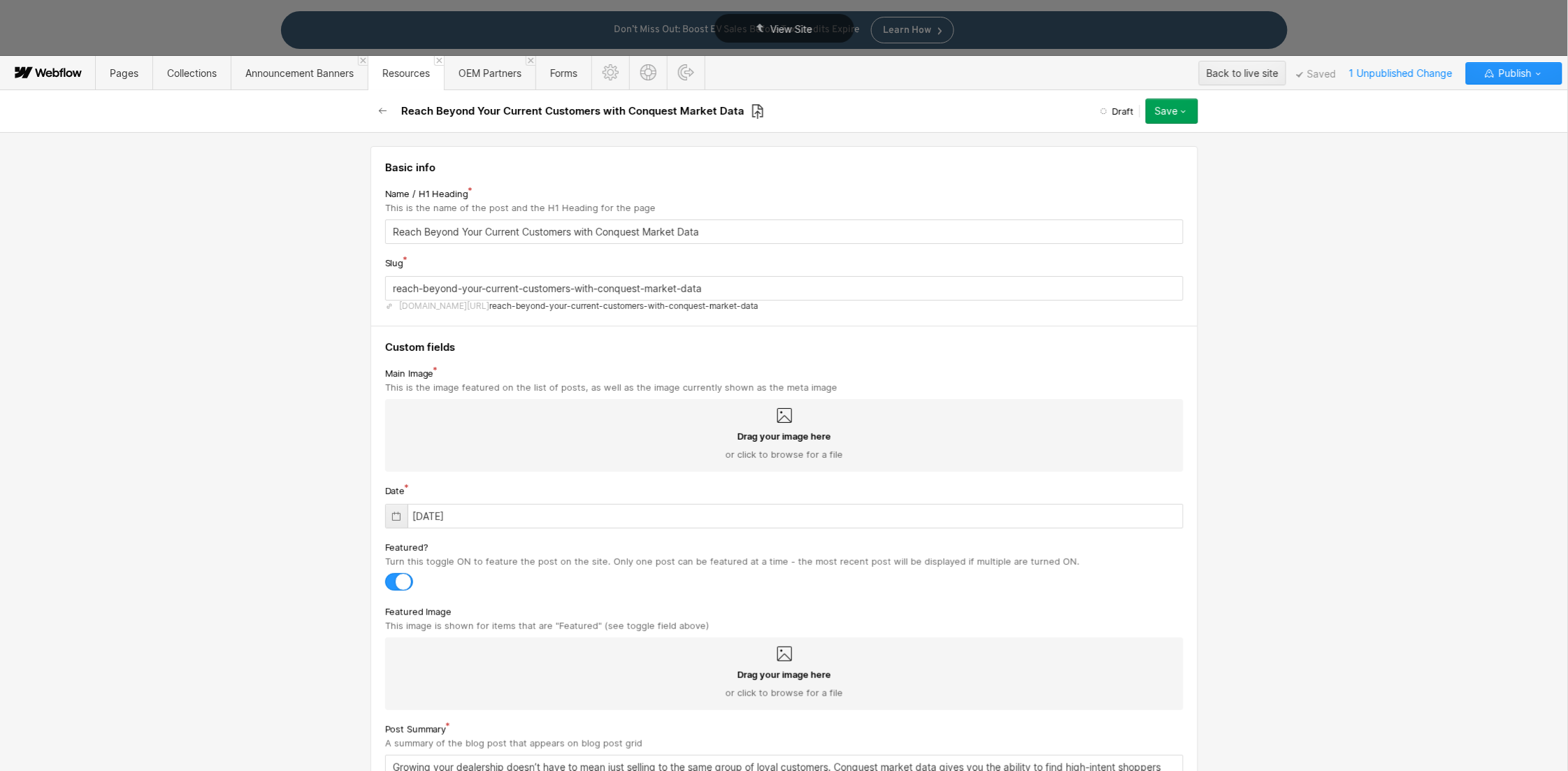
click at [751, 110] on icon at bounding box center [758, 111] width 13 height 16
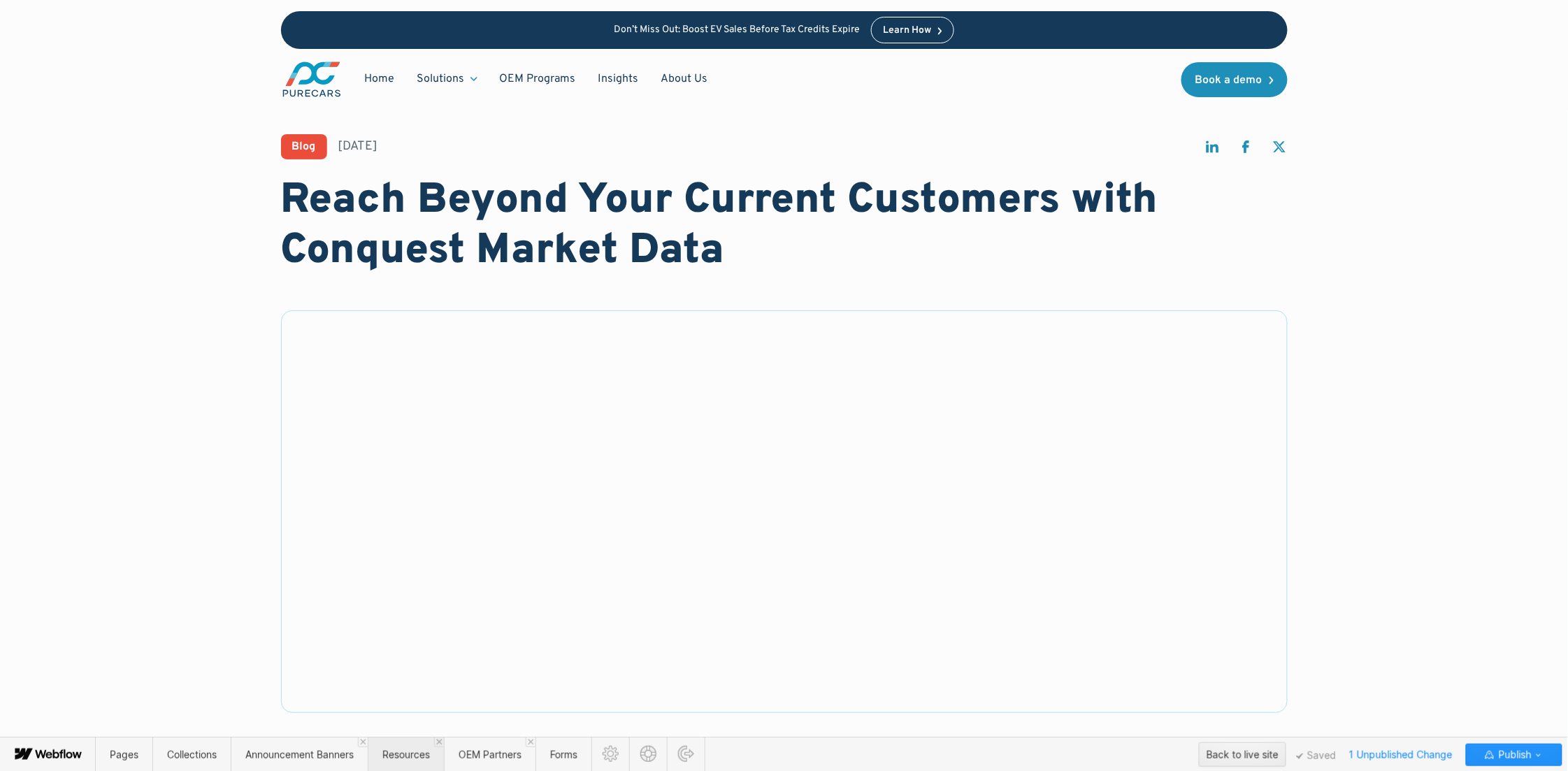
click at [401, 748] on span "Resources" at bounding box center [406, 755] width 76 height 35
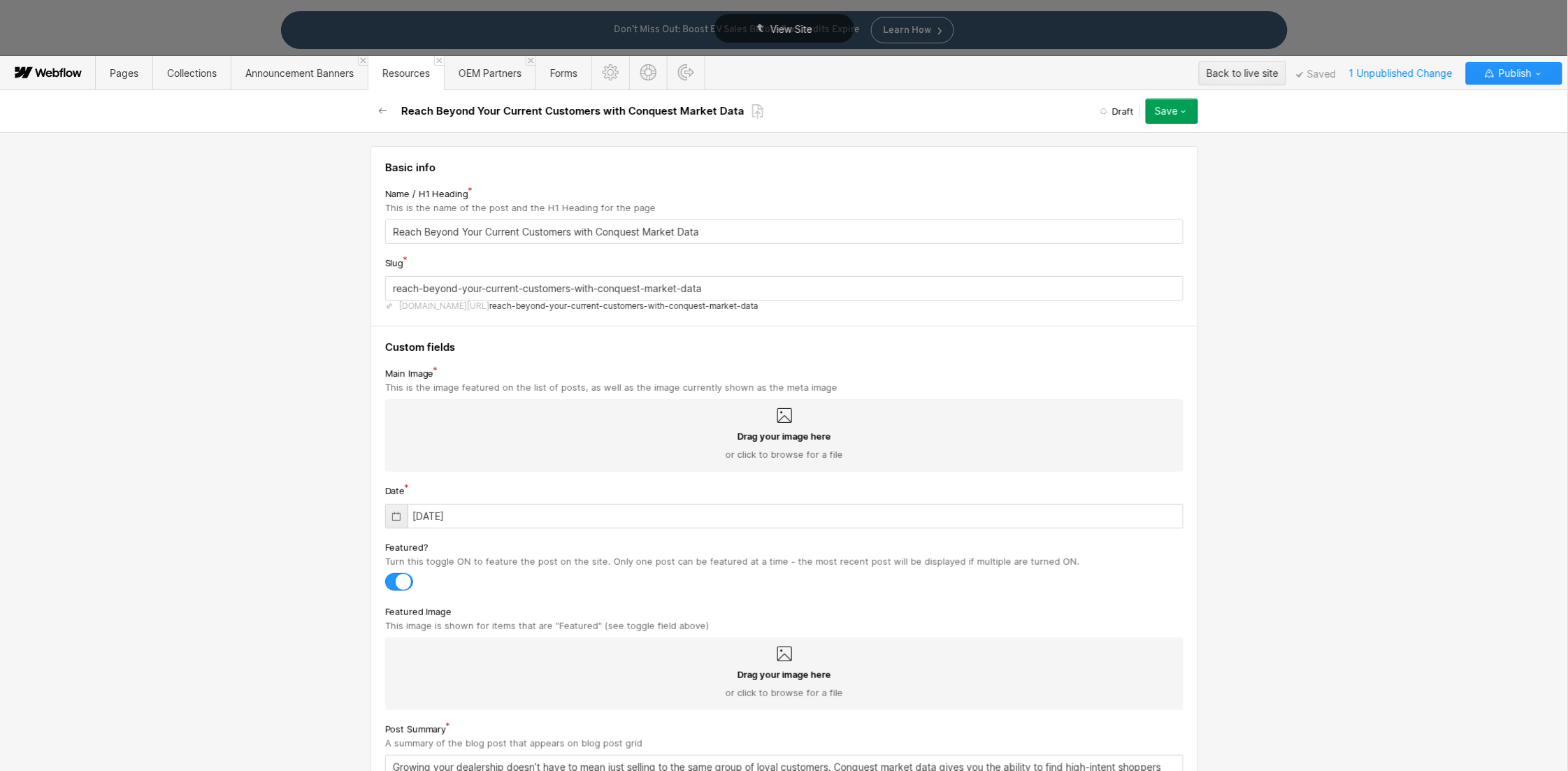
click at [1187, 113] on icon "button" at bounding box center [1183, 111] width 11 height 11
click at [1159, 137] on div "Save draft" at bounding box center [1129, 139] width 139 height 19
